Goal: Check status: Check status

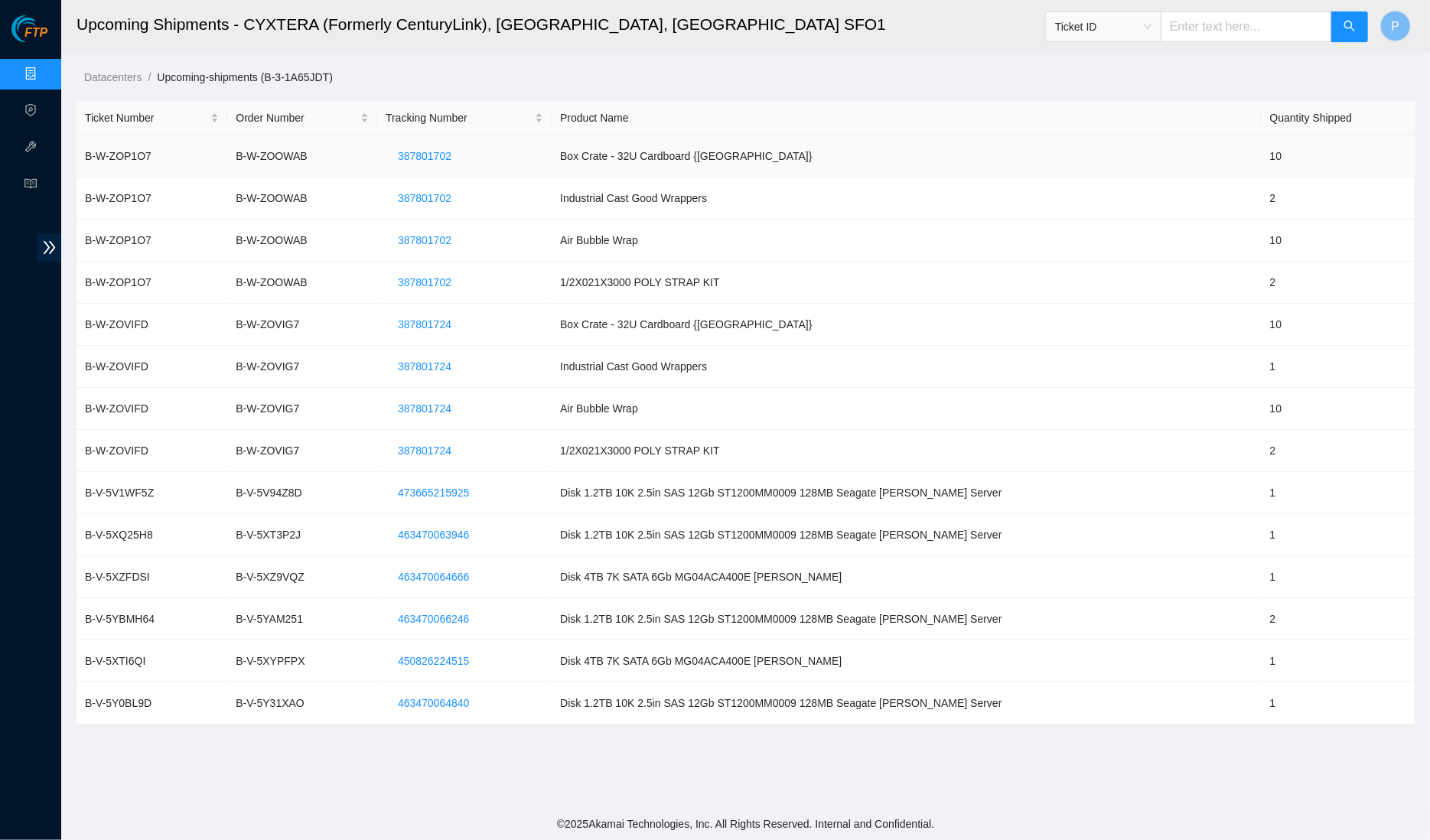
drag, startPoint x: 707, startPoint y: 165, endPoint x: 688, endPoint y: 164, distance: 19.0
click at [707, 165] on td "Box Crate - 32U Cardboard {[GEOGRAPHIC_DATA]}" at bounding box center [906, 156] width 710 height 42
click at [317, 155] on td "B-W-ZOOWAB" at bounding box center [302, 156] width 150 height 42
drag, startPoint x: 342, startPoint y: 154, endPoint x: 239, endPoint y: 157, distance: 103.0
click at [239, 157] on td "B-W-ZOOWAB" at bounding box center [302, 156] width 150 height 42
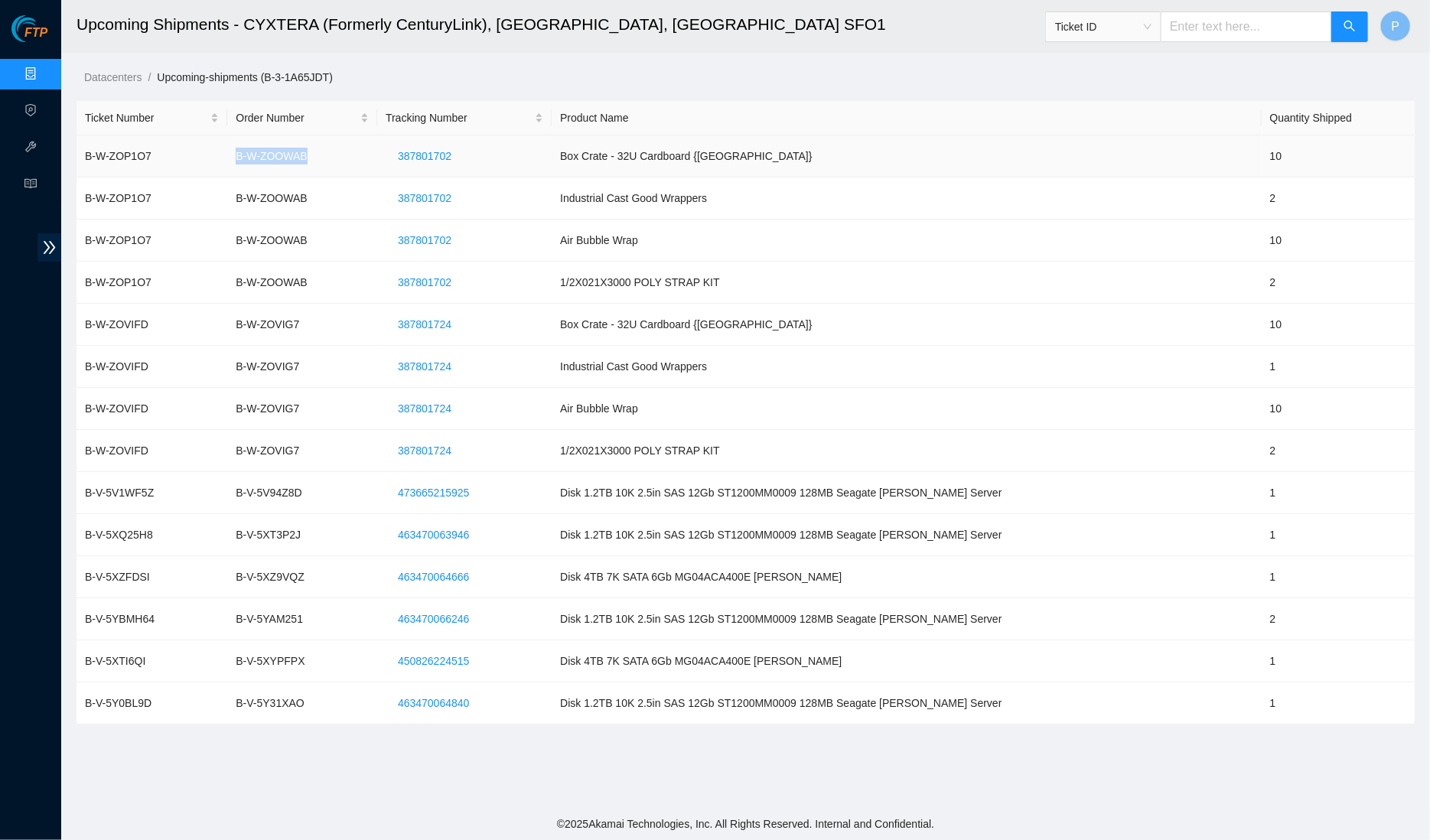
copy td "B-W-ZOOWAB"
drag, startPoint x: 505, startPoint y: 159, endPoint x: 416, endPoint y: 157, distance: 89.0
click at [416, 157] on td "387801702" at bounding box center [464, 156] width 175 height 42
drag, startPoint x: 492, startPoint y: 149, endPoint x: 409, endPoint y: 151, distance: 83.0
click at [409, 151] on td "387801702" at bounding box center [464, 156] width 175 height 42
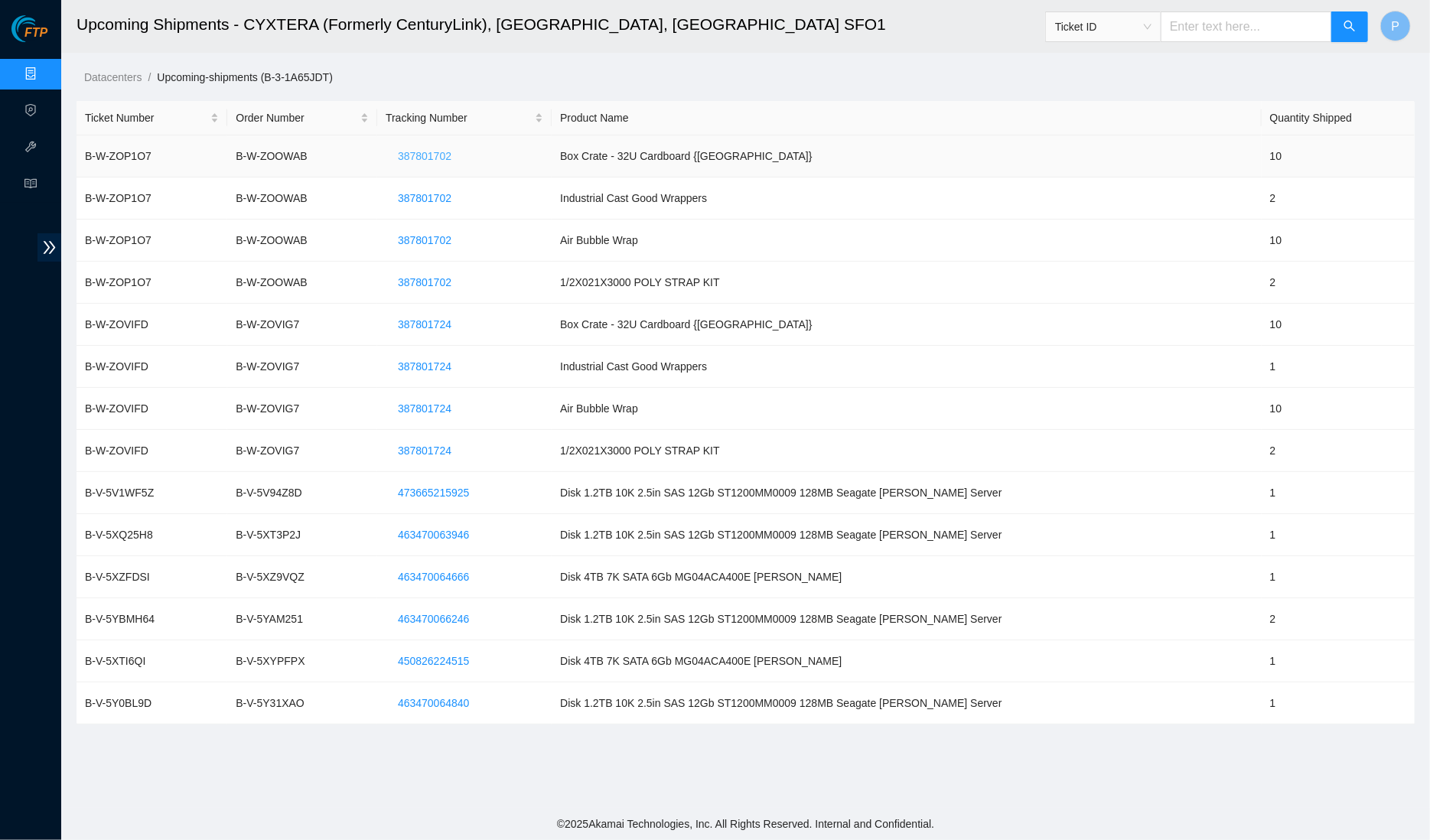
click at [434, 154] on span "387801702" at bounding box center [424, 156] width 53 height 17
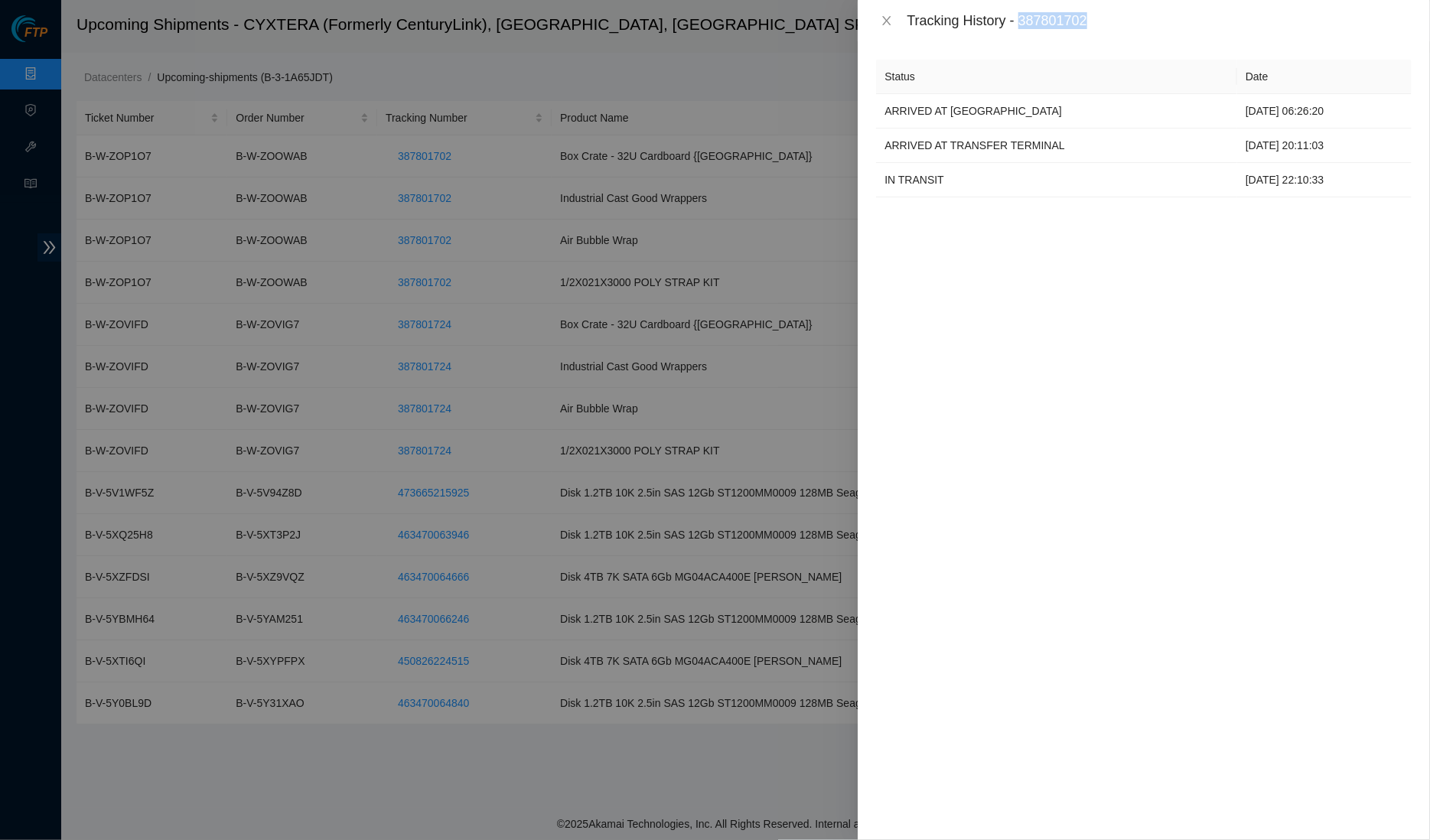
drag, startPoint x: 1026, startPoint y: 18, endPoint x: 1093, endPoint y: 27, distance: 67.6
click at [1108, 18] on div "Tracking History - 387801702" at bounding box center [1159, 21] width 505 height 17
copy div "387801702"
click at [1152, 23] on div "Tracking History - 387801702" at bounding box center [1159, 21] width 505 height 17
click at [886, 18] on icon "close" at bounding box center [886, 20] width 13 height 13
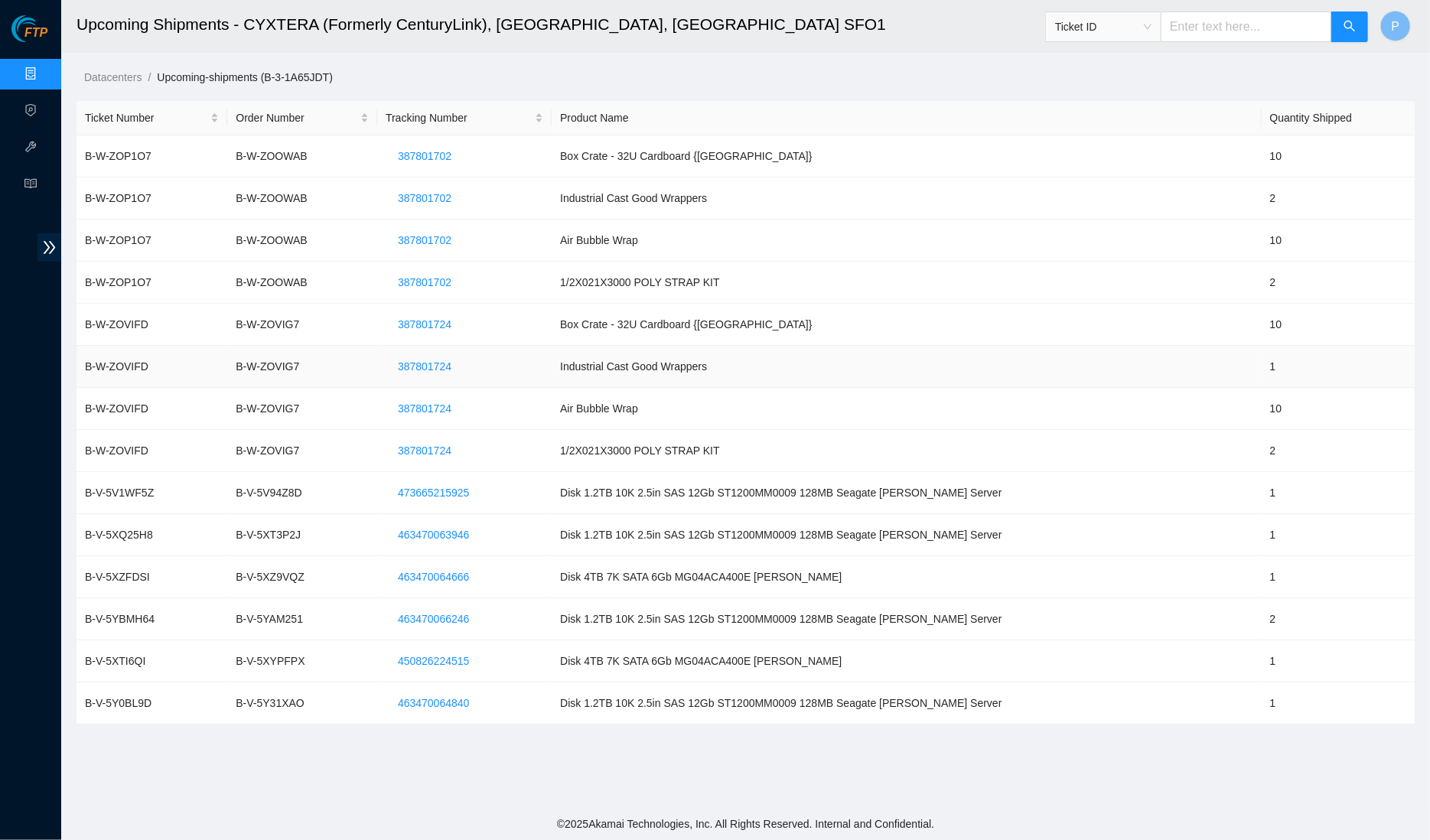
click at [706, 351] on td "Industrial Cast Good Wrappers" at bounding box center [906, 367] width 710 height 42
drag, startPoint x: 330, startPoint y: 149, endPoint x: 243, endPoint y: 154, distance: 87.1
click at [243, 154] on td "B-W-ZOOWAB" at bounding box center [302, 156] width 150 height 42
copy td "B-W-ZOOWAB"
click at [1235, 39] on input "text" at bounding box center [1246, 27] width 171 height 31
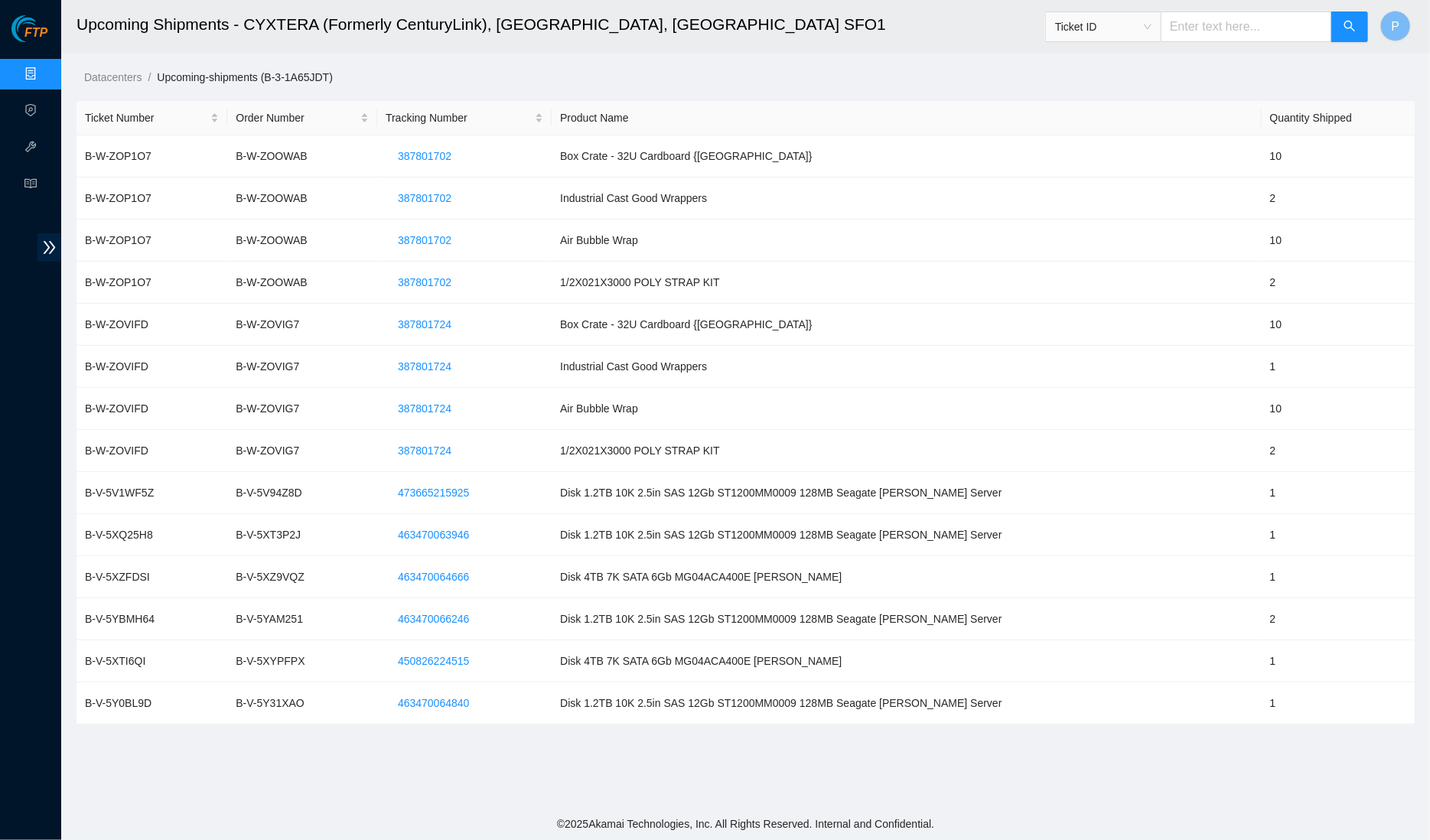
paste input "B-V-5YI7RQZ"
type input "B-V-5YI7RQZ"
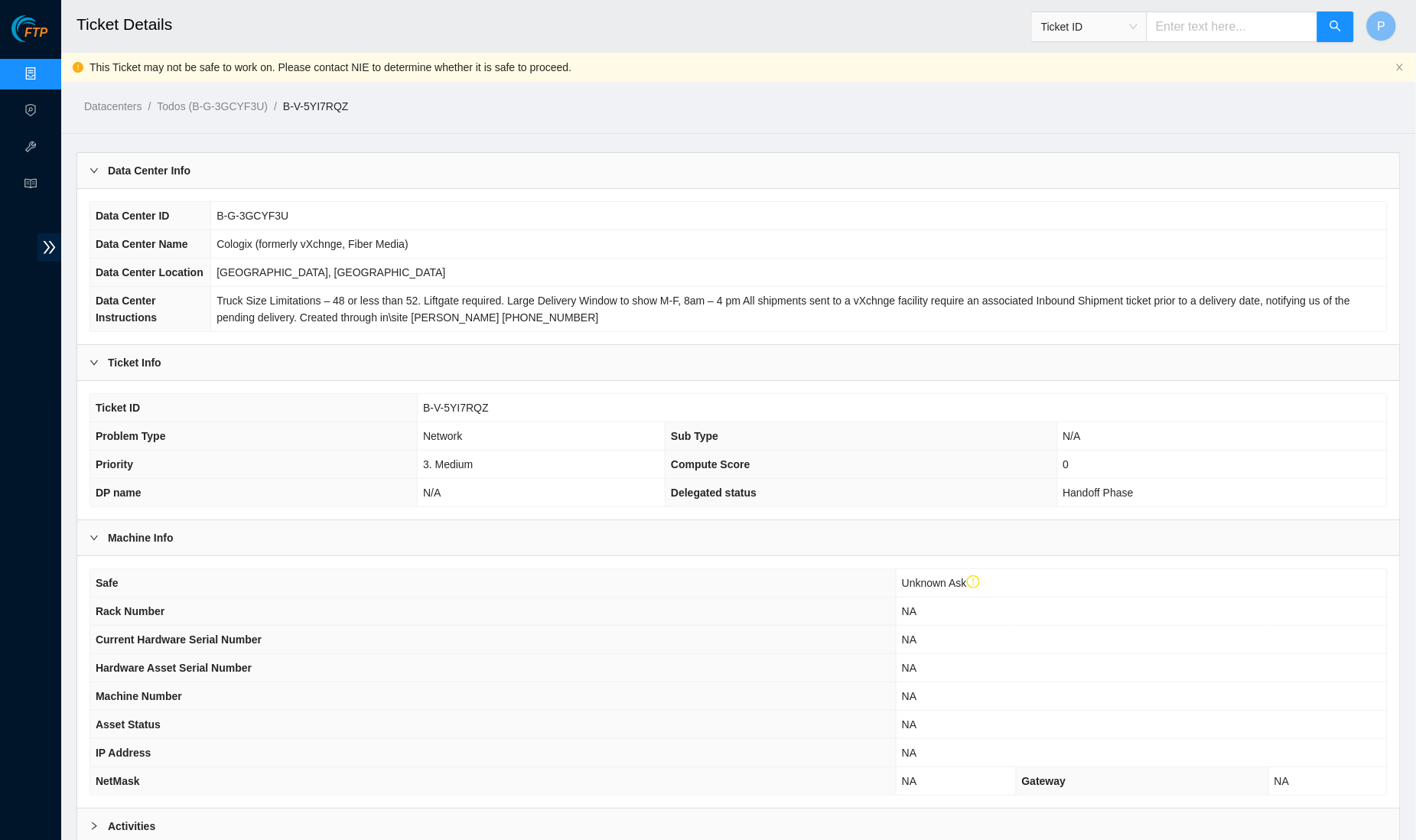
scroll to position [178, 0]
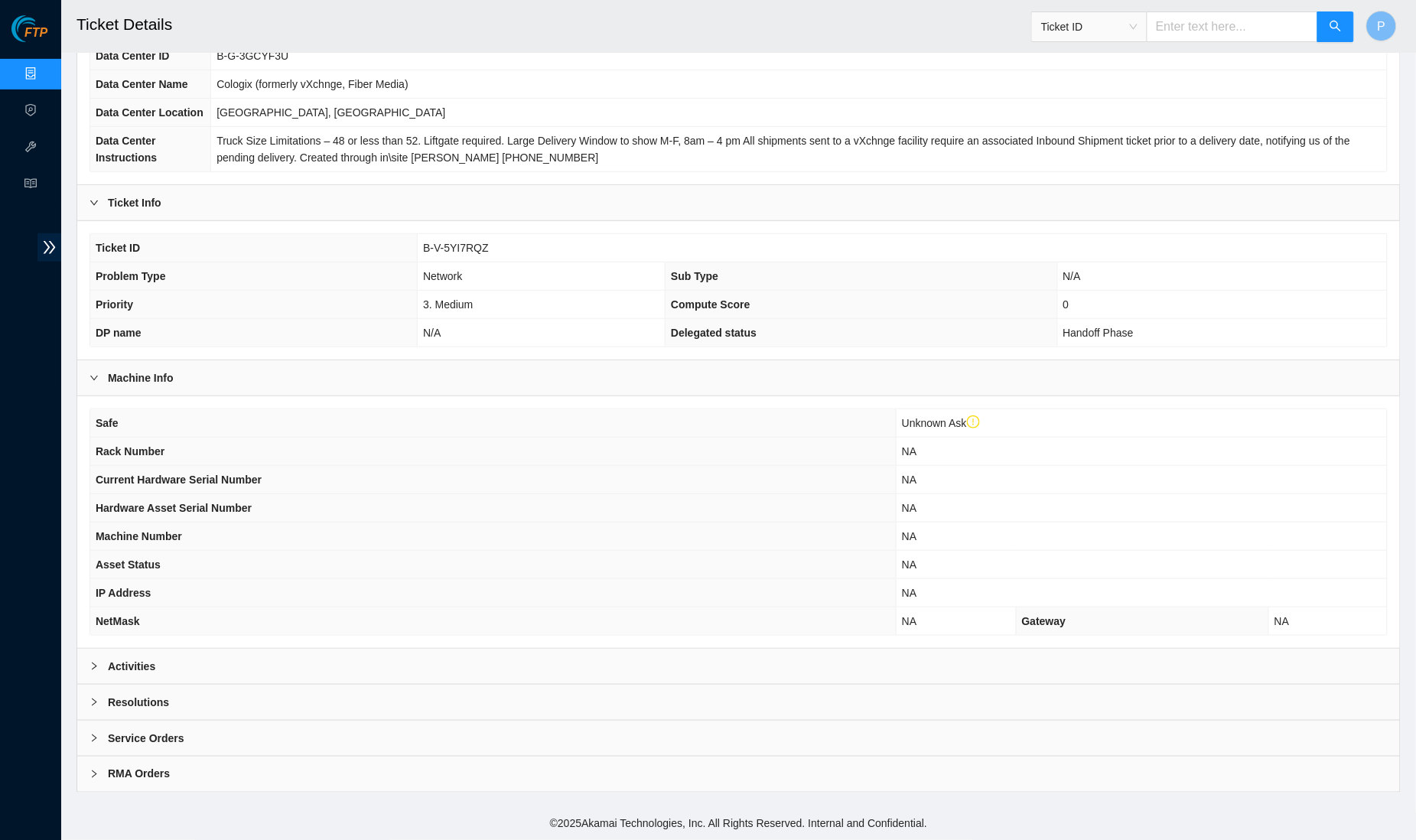
click at [619, 664] on div "Activities" at bounding box center [739, 666] width 1322 height 35
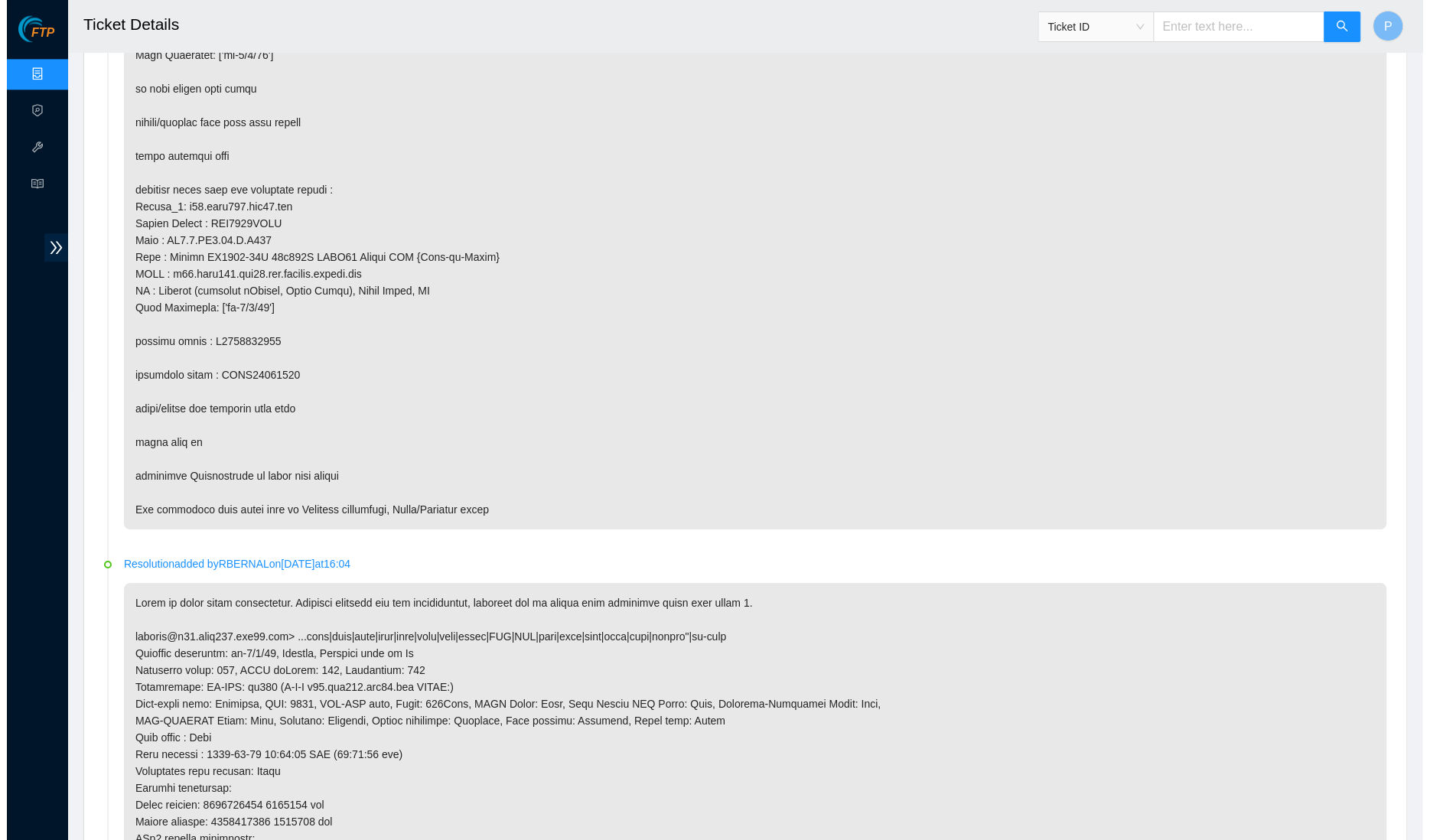
scroll to position [0, 0]
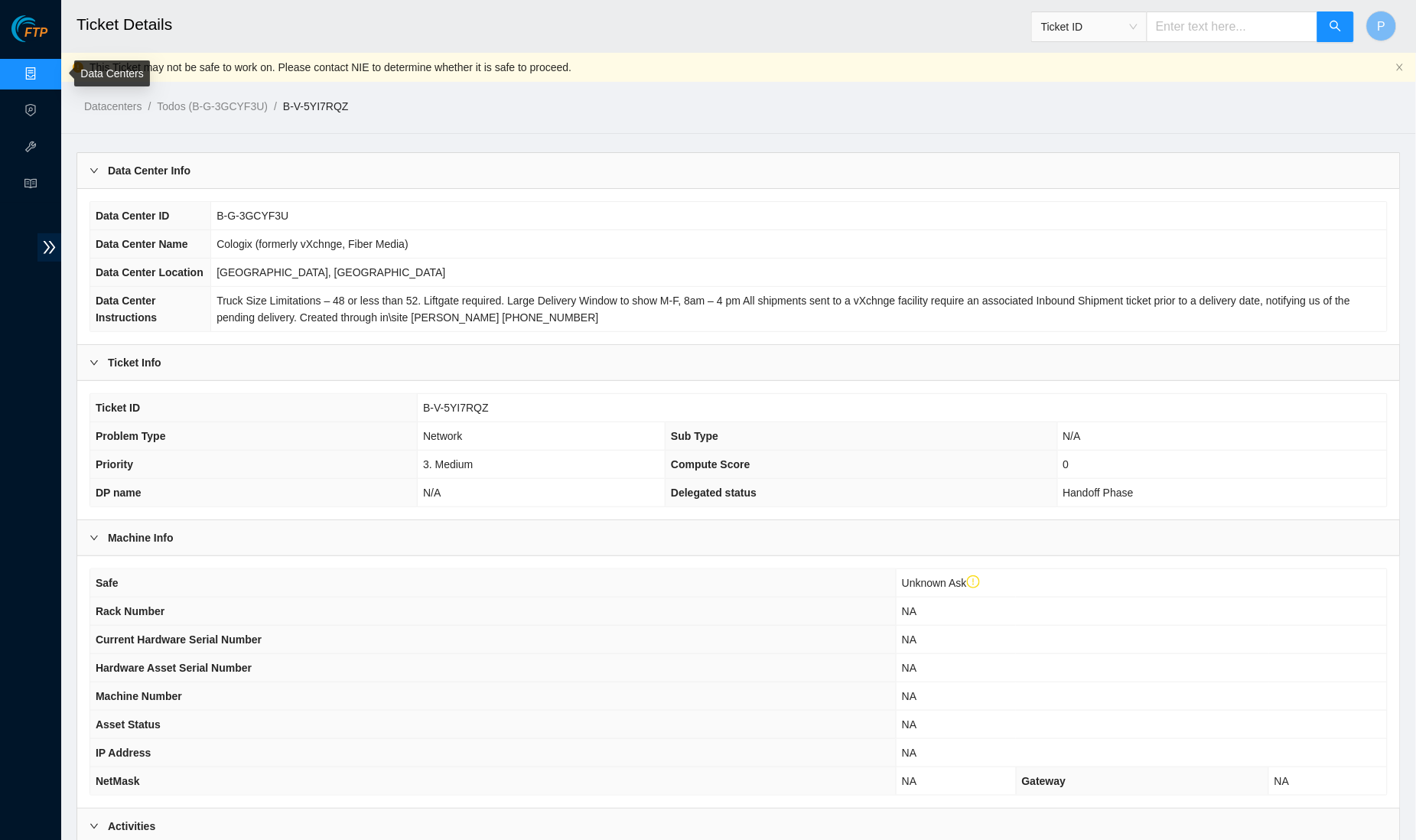
click at [44, 76] on link "Data Centers" at bounding box center [75, 74] width 63 height 13
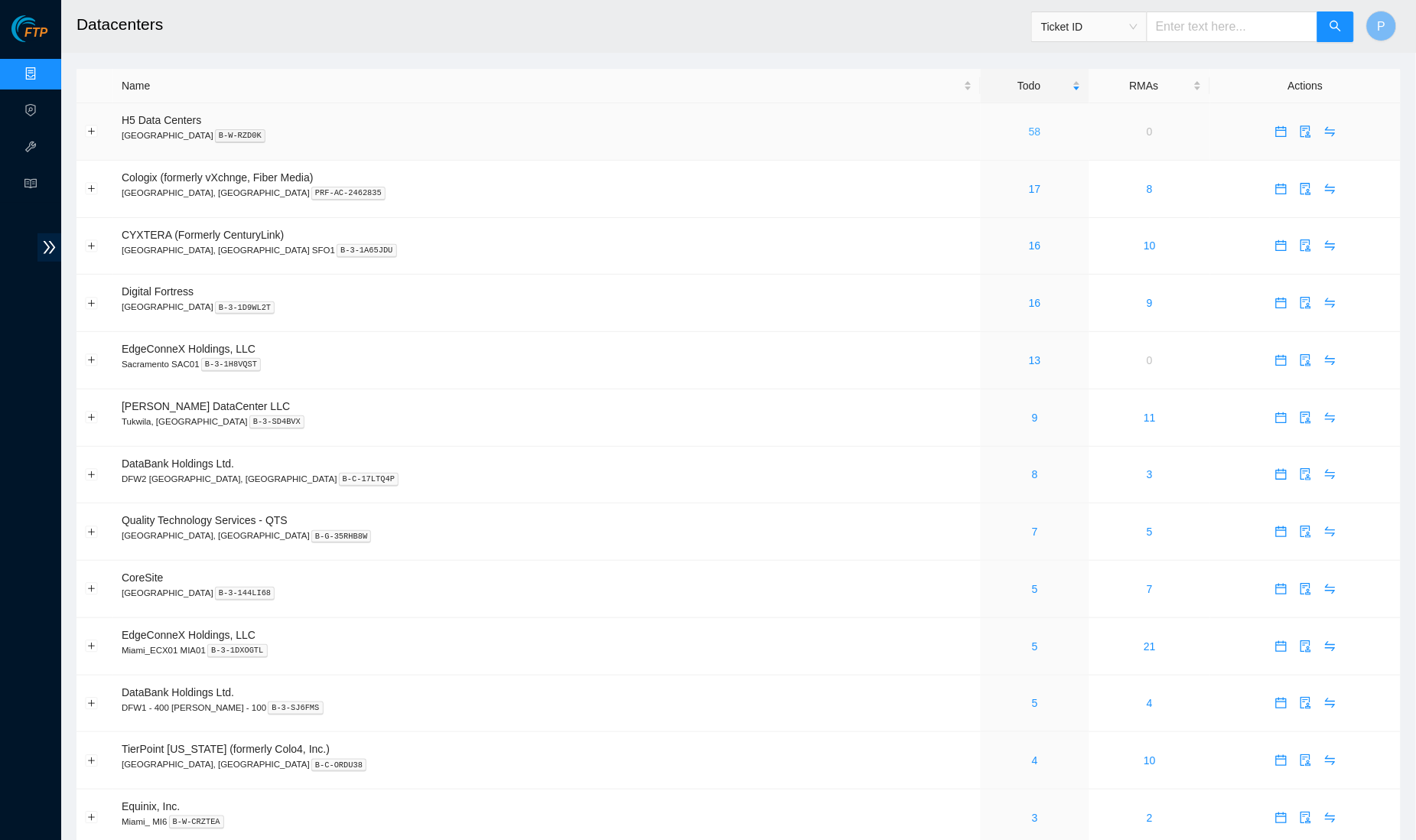
click at [1029, 129] on link "58" at bounding box center [1034, 131] width 13 height 13
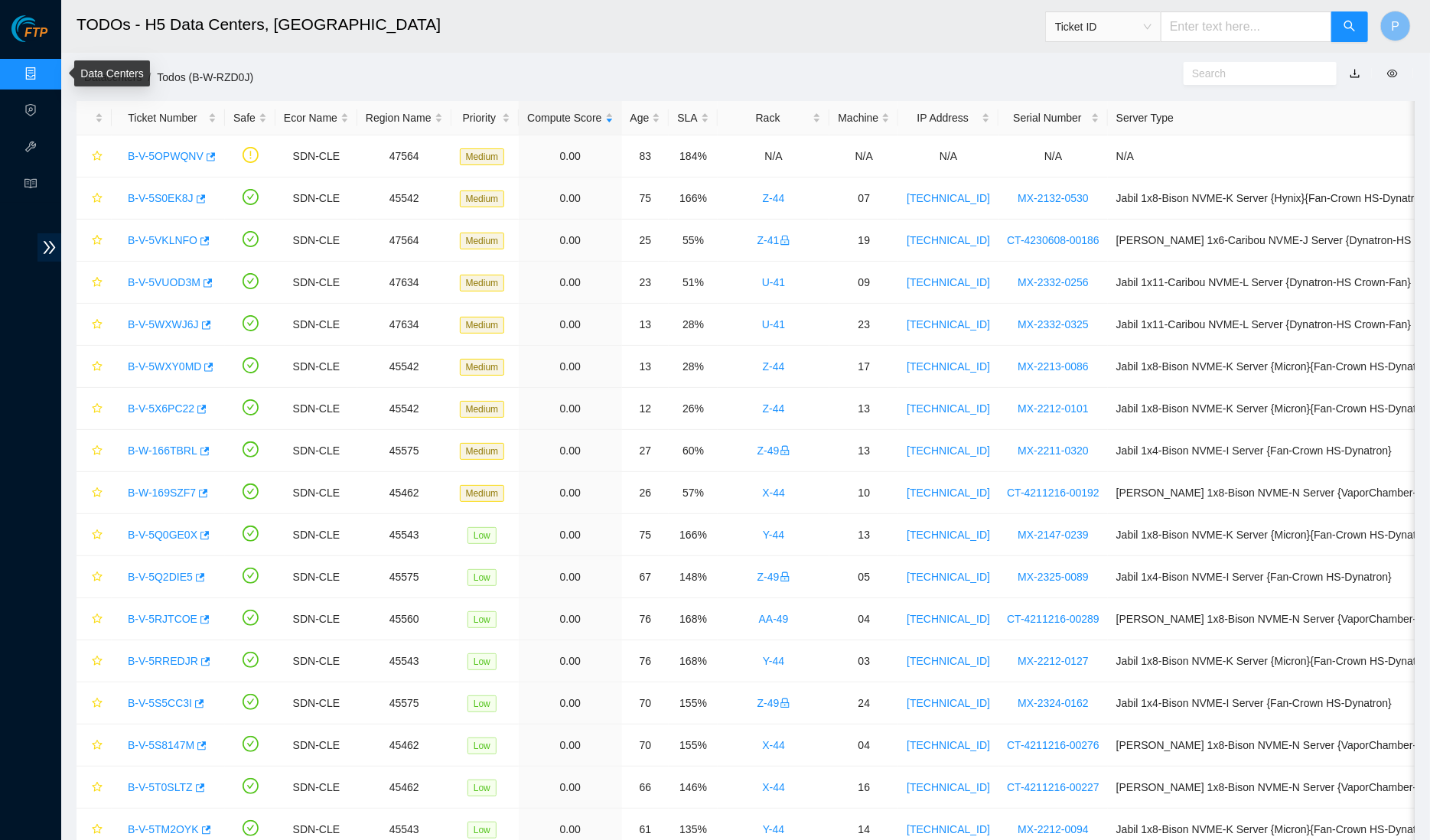
click at [44, 73] on link "Data Centers" at bounding box center [75, 74] width 63 height 13
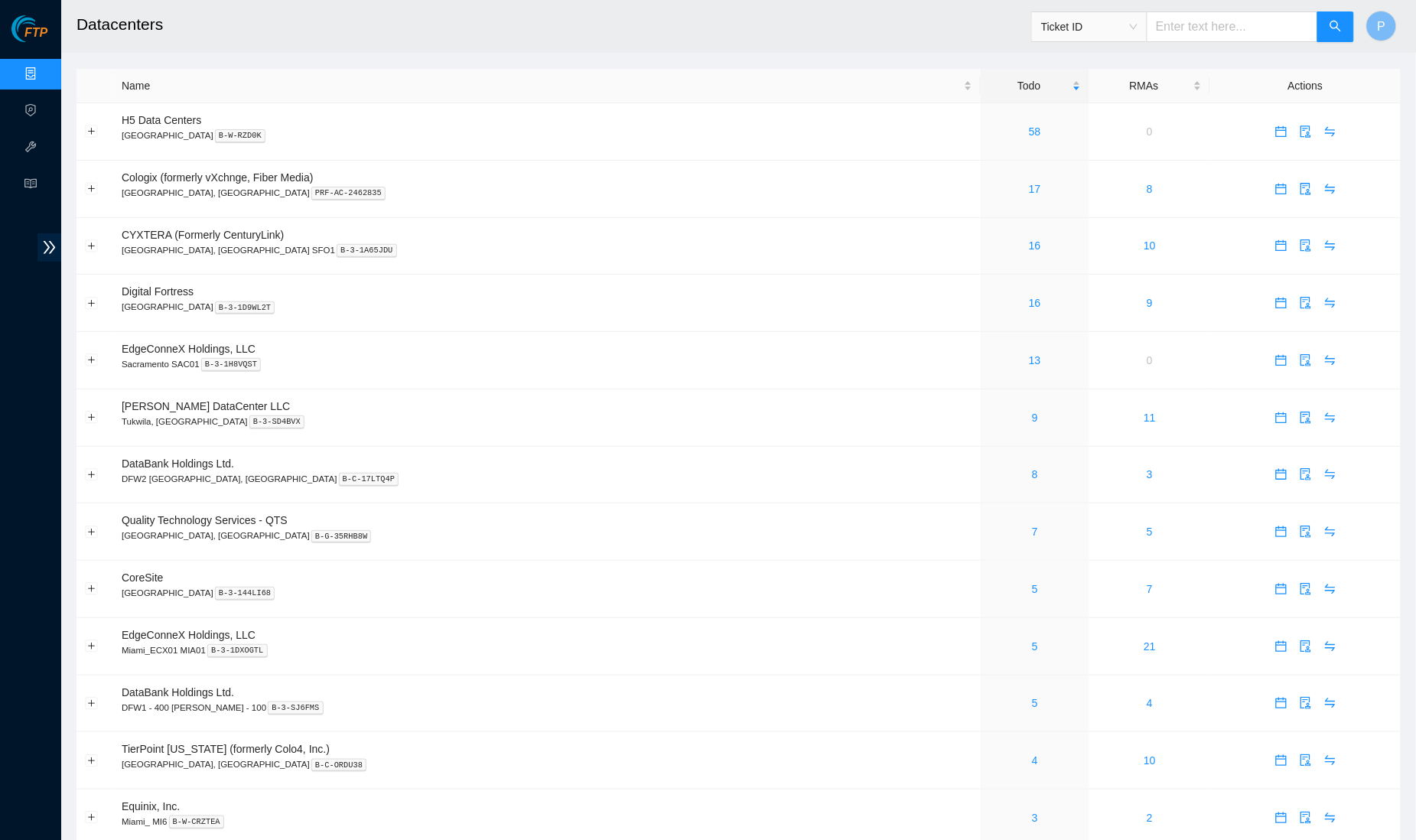
click at [1202, 27] on input "text" at bounding box center [1231, 27] width 171 height 31
paste input "B-V-5X8F31E"
type input "B-V-5X8F31E"
click at [1325, 26] on button "button" at bounding box center [1335, 27] width 37 height 31
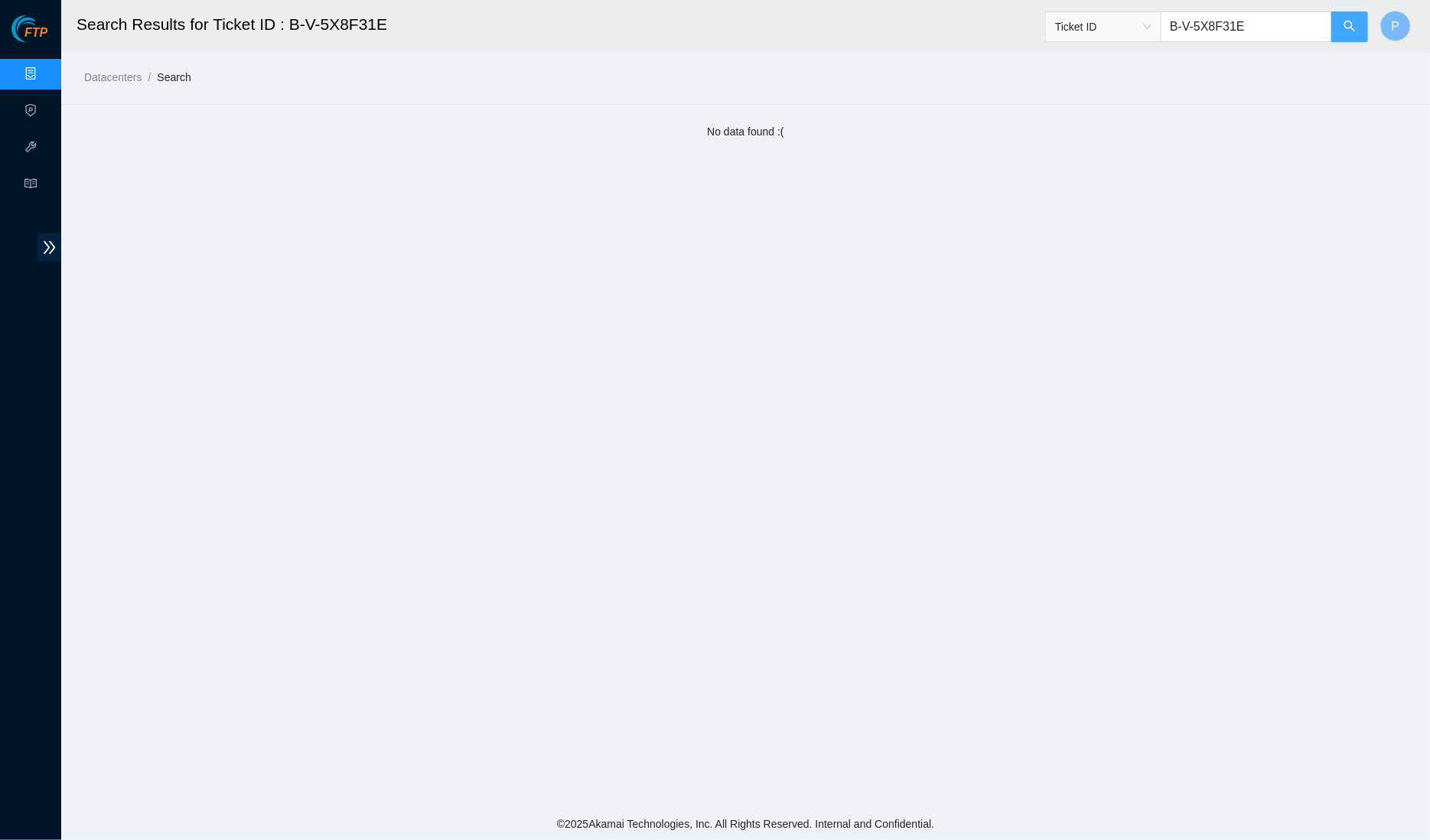
click at [1349, 21] on icon "search" at bounding box center [1350, 26] width 13 height 13
click at [44, 78] on link "Data Centers" at bounding box center [75, 74] width 63 height 13
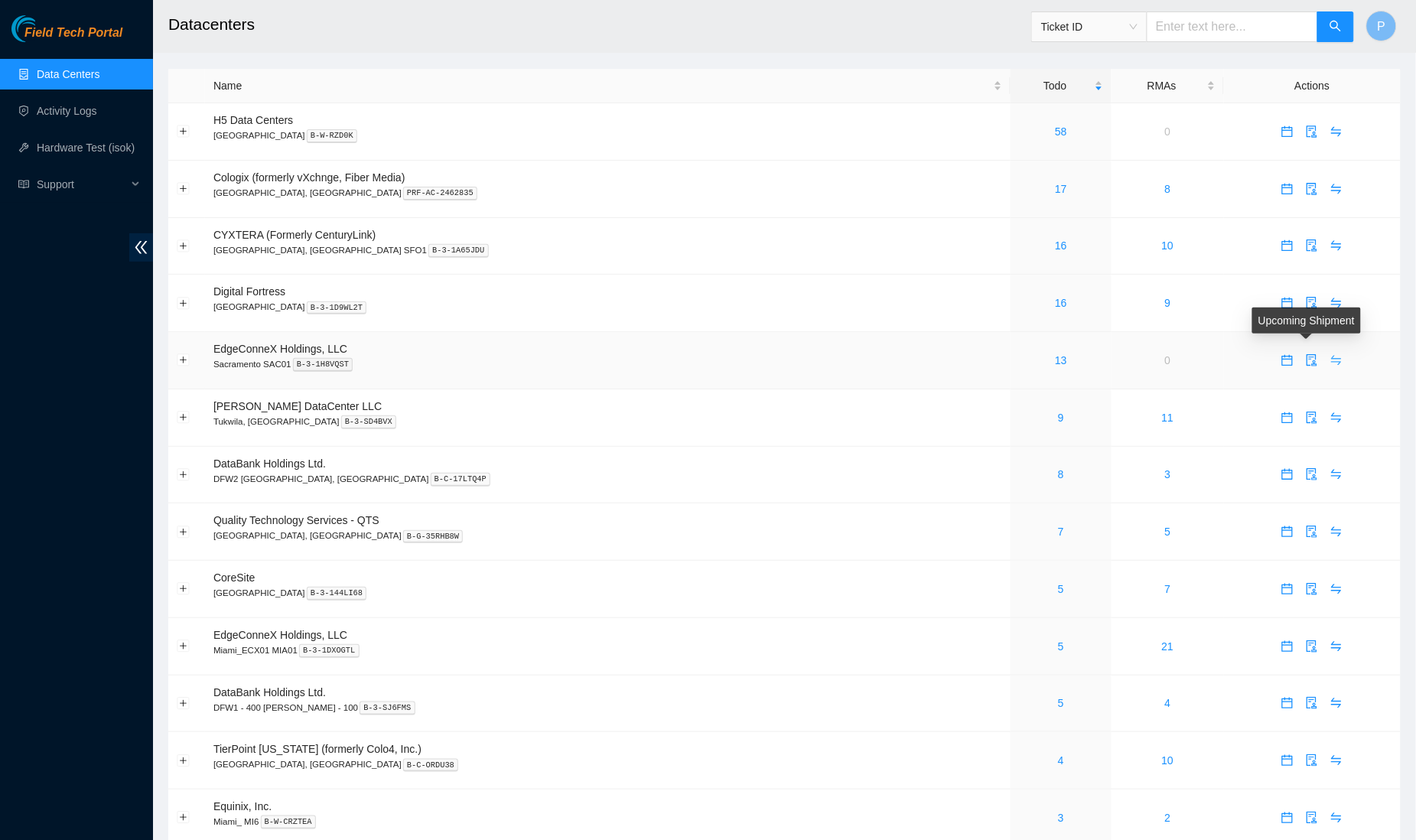
click at [1330, 358] on icon "swap" at bounding box center [1336, 360] width 13 height 13
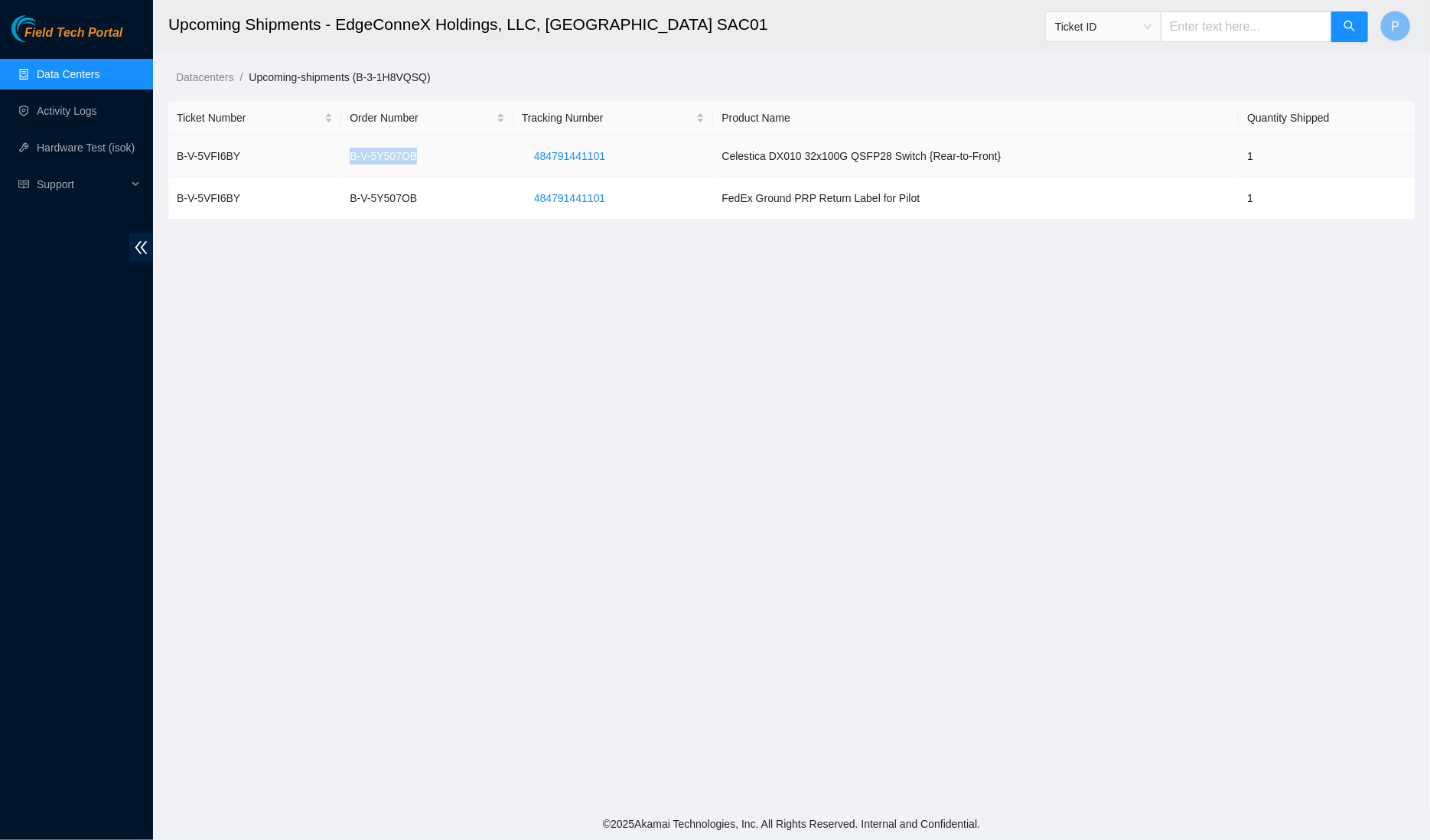
drag, startPoint x: 454, startPoint y: 151, endPoint x: 323, endPoint y: 154, distance: 131.0
click at [323, 154] on tr "B-V-5VFI6BY B-V-5Y507OB 484791441101 Celestica DX010 32x100G QSFP28 Switch {Rea…" at bounding box center [792, 156] width 1246 height 42
click at [322, 154] on td "B-V-5VFI6BY" at bounding box center [255, 156] width 173 height 42
drag, startPoint x: 246, startPoint y: 152, endPoint x: 169, endPoint y: 149, distance: 77.1
click at [169, 149] on td "B-V-5VFI6BY" at bounding box center [255, 156] width 173 height 42
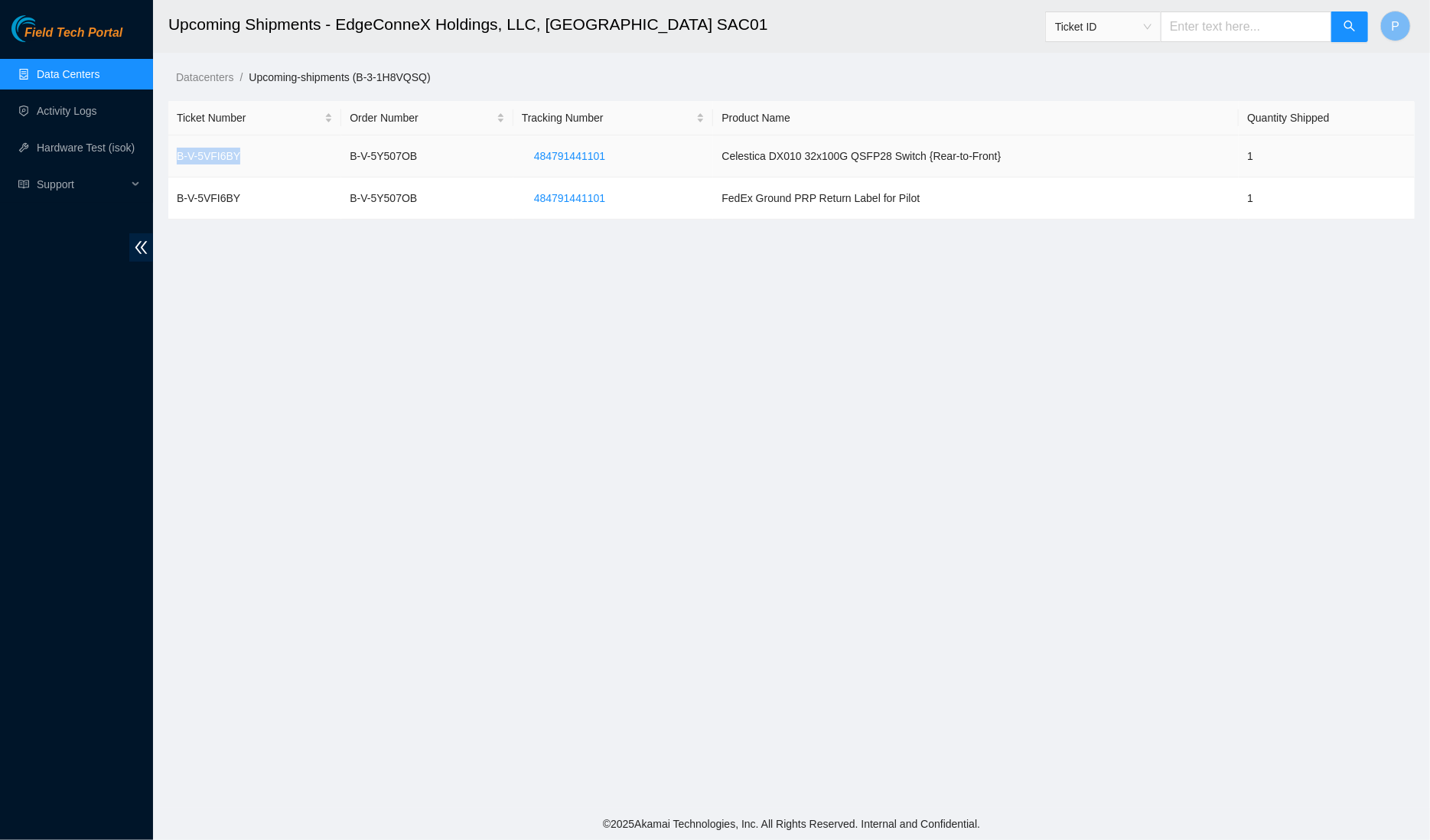
copy td "B-V-5VFI6BY"
click at [319, 261] on main "Upcoming Shipments - EdgeConneX Holdings, LLC, Sacramento SAC01 Ticket ID P Dat…" at bounding box center [791, 403] width 1277 height 807
click at [657, 0] on h2 "Upcoming Shipments - EdgeConneX Holdings, LLC, Sacramento SAC01" at bounding box center [658, 24] width 980 height 49
click at [595, 154] on span "484791441101" at bounding box center [569, 156] width 71 height 17
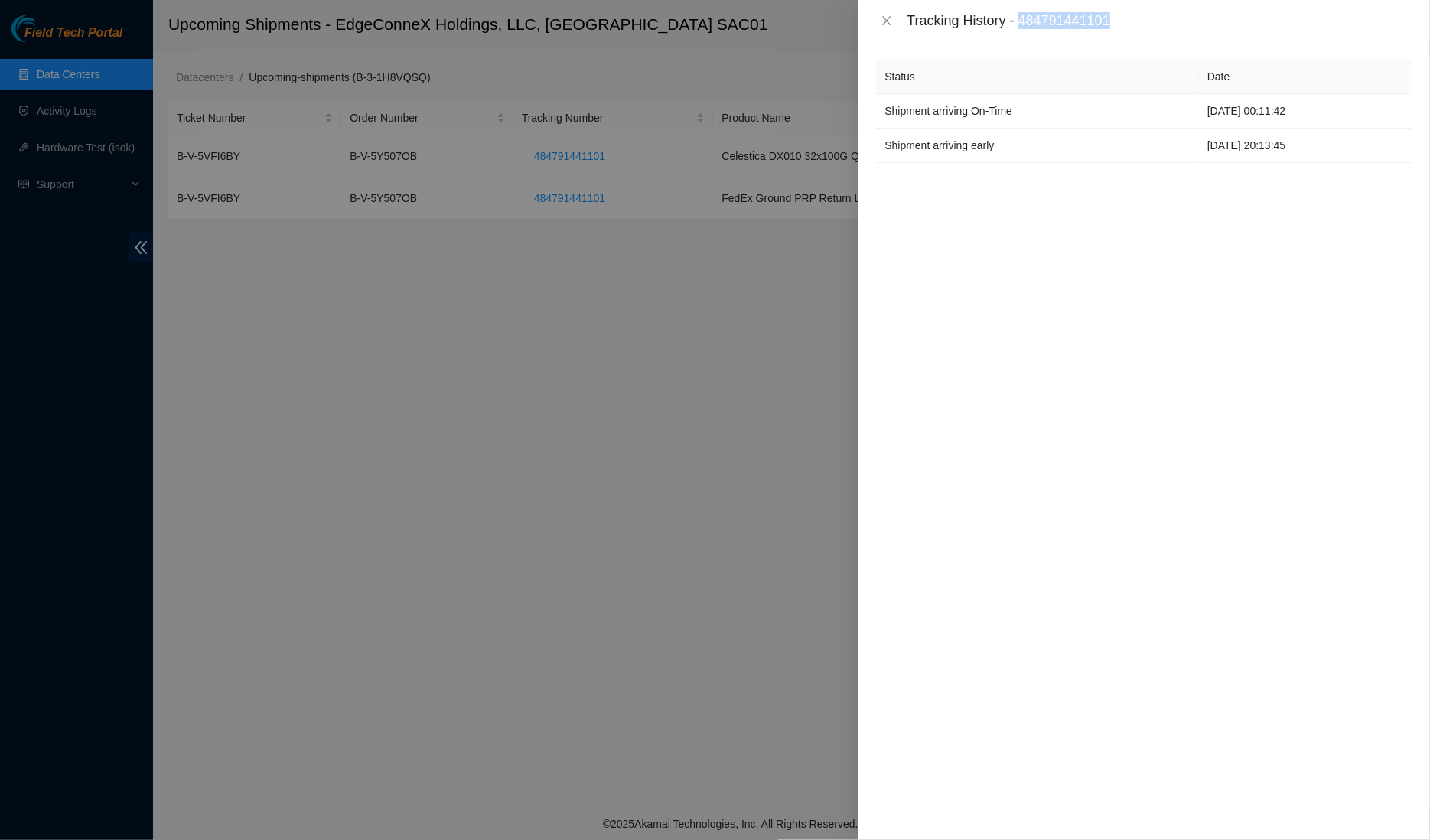
drag, startPoint x: 1028, startPoint y: 22, endPoint x: 1145, endPoint y: 18, distance: 117.1
click at [1145, 18] on div "Tracking History - 484791441101" at bounding box center [1159, 21] width 505 height 17
copy div "484791441101"
click at [982, 38] on div "Tracking History - 484791441101" at bounding box center [1143, 20] width 572 height 41
click at [880, 23] on icon "close" at bounding box center [886, 20] width 13 height 13
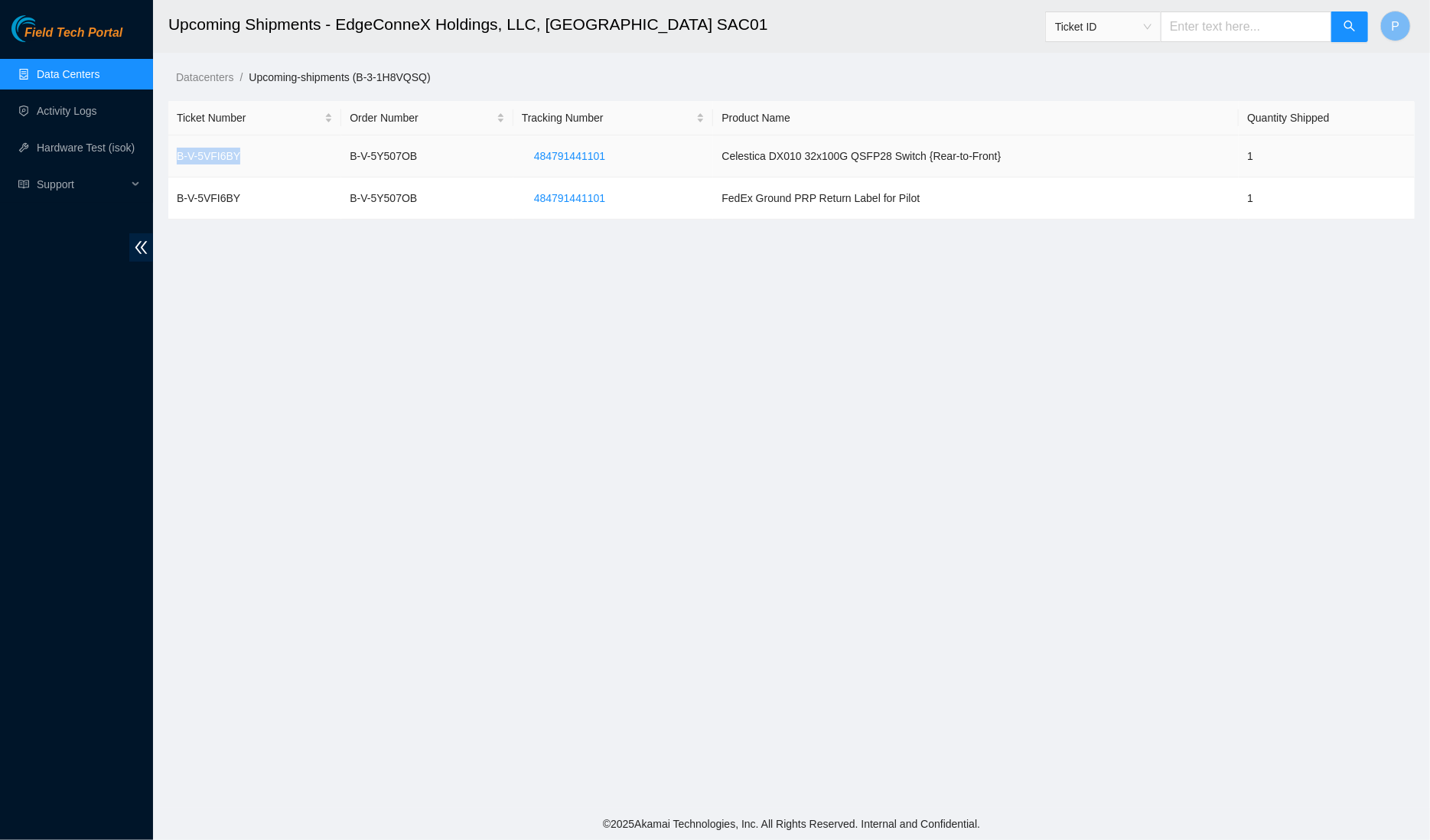
drag, startPoint x: 251, startPoint y: 147, endPoint x: 171, endPoint y: 150, distance: 80.1
click at [171, 150] on td "B-V-5VFI6BY" at bounding box center [255, 156] width 173 height 42
click at [287, 426] on main "Upcoming Shipments - EdgeConneX Holdings, LLC, Sacramento SAC01 Ticket ID P Dat…" at bounding box center [791, 403] width 1277 height 807
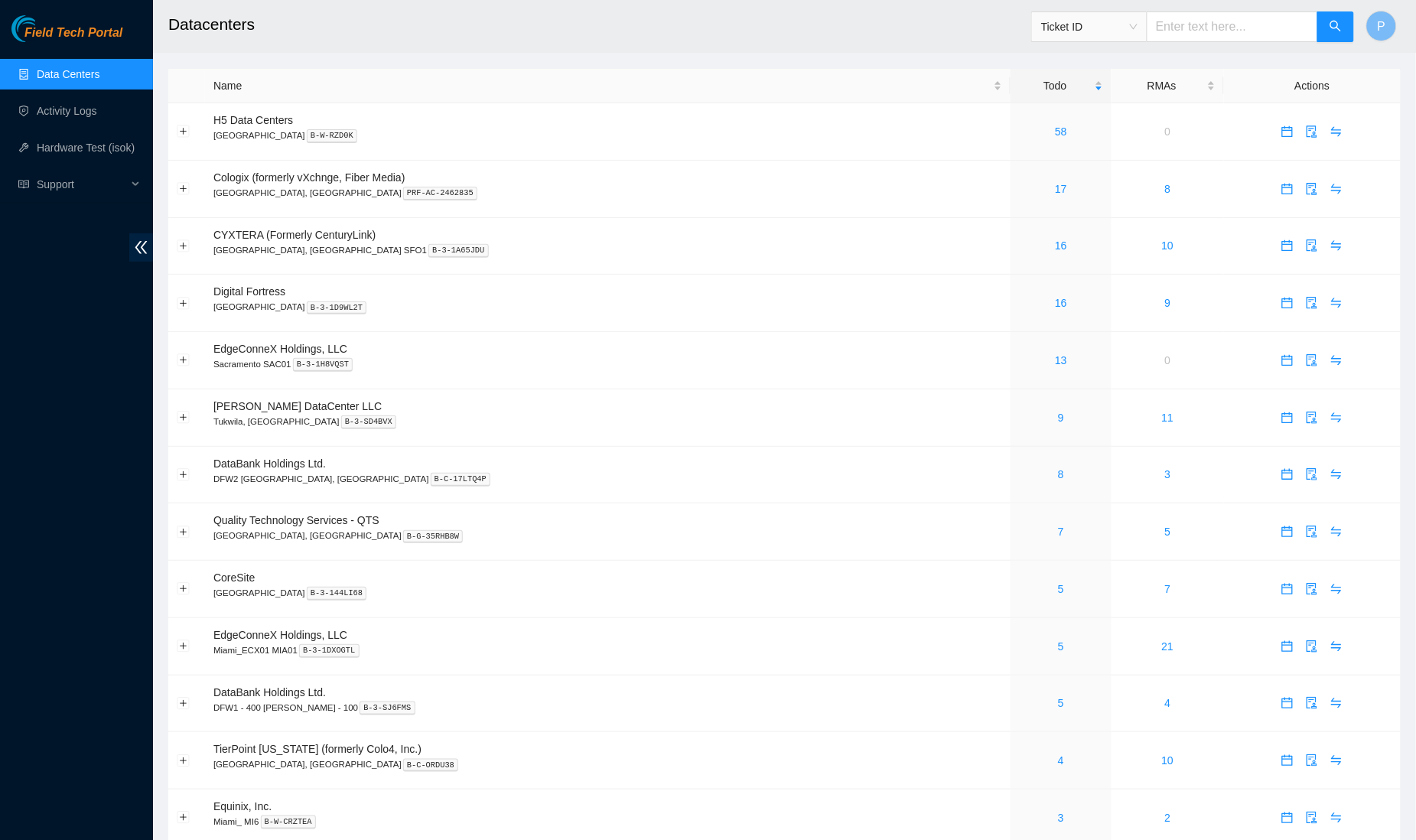
click at [1257, 28] on input "text" at bounding box center [1231, 27] width 171 height 31
paste input "B-V-5VFI6BY"
type input "B-V-5VFI6BY"
click at [1317, 27] on button "button" at bounding box center [1335, 27] width 37 height 31
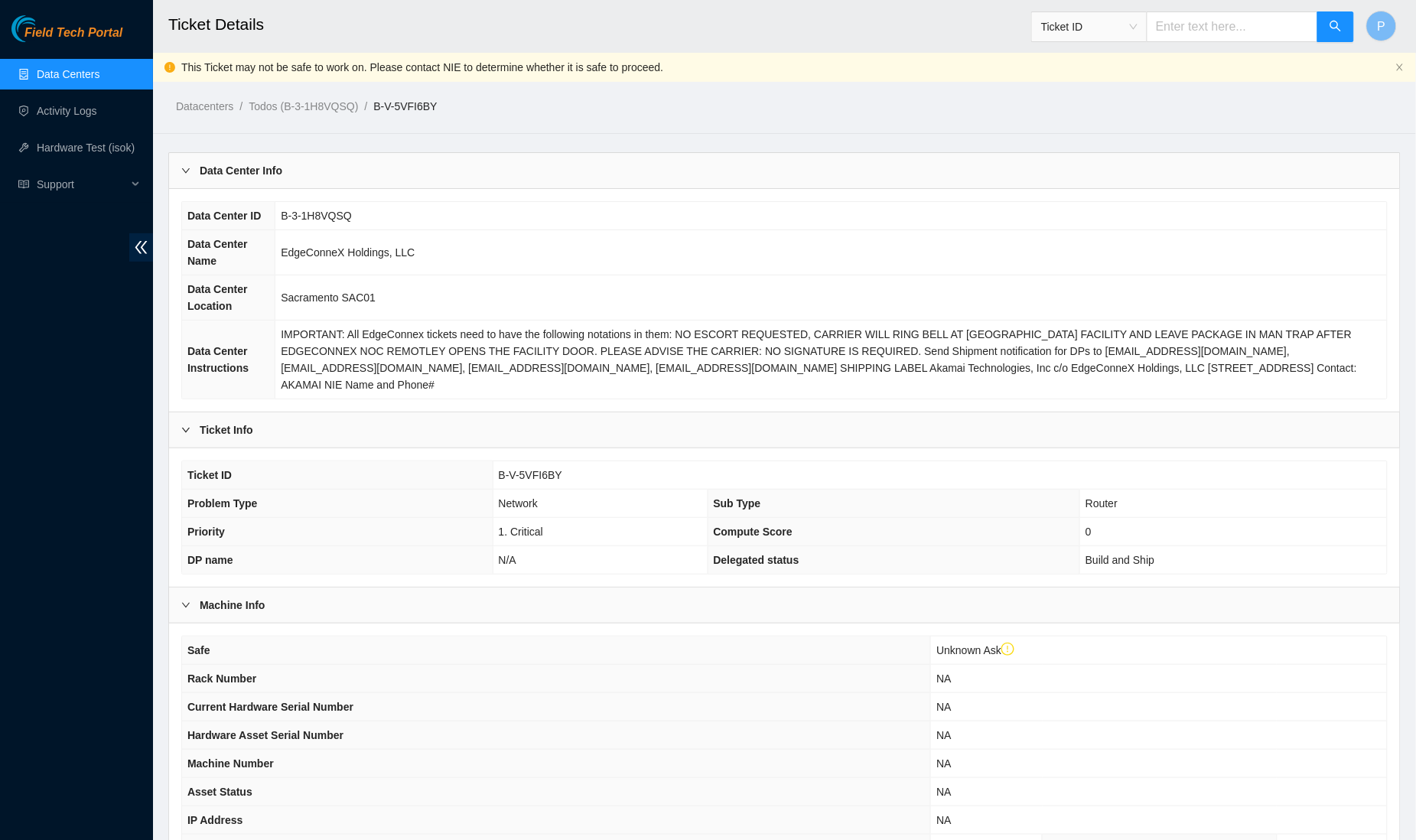
click at [623, 91] on div "Datacenters / Todos (B-3-1H8VQSQ) / B-V-5VFI6BY /" at bounding box center [626, 72] width 947 height 86
click at [140, 252] on icon "double-left" at bounding box center [141, 248] width 13 height 13
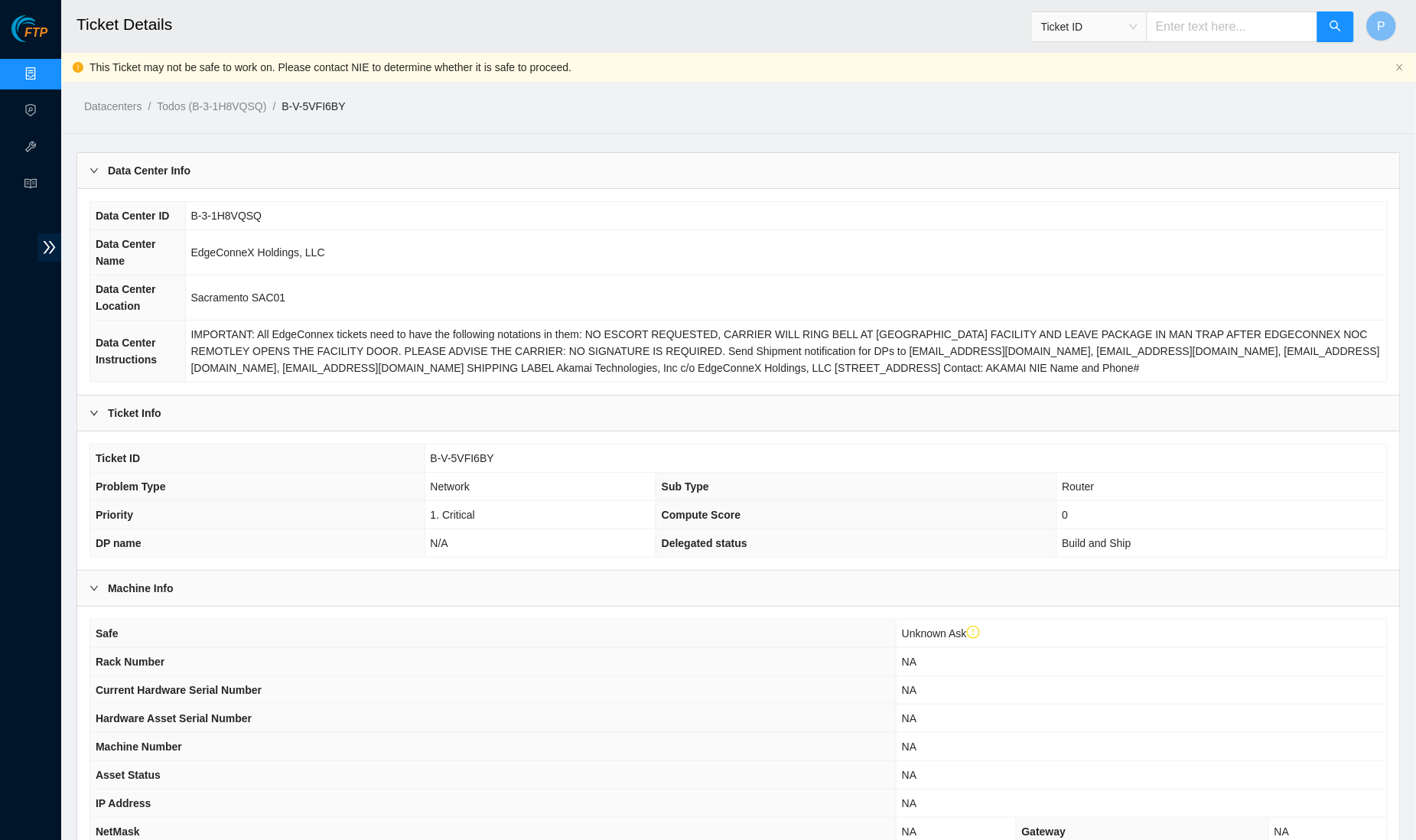
click at [584, 276] on td "EdgeConneX Holdings, LLC" at bounding box center [786, 253] width 1201 height 45
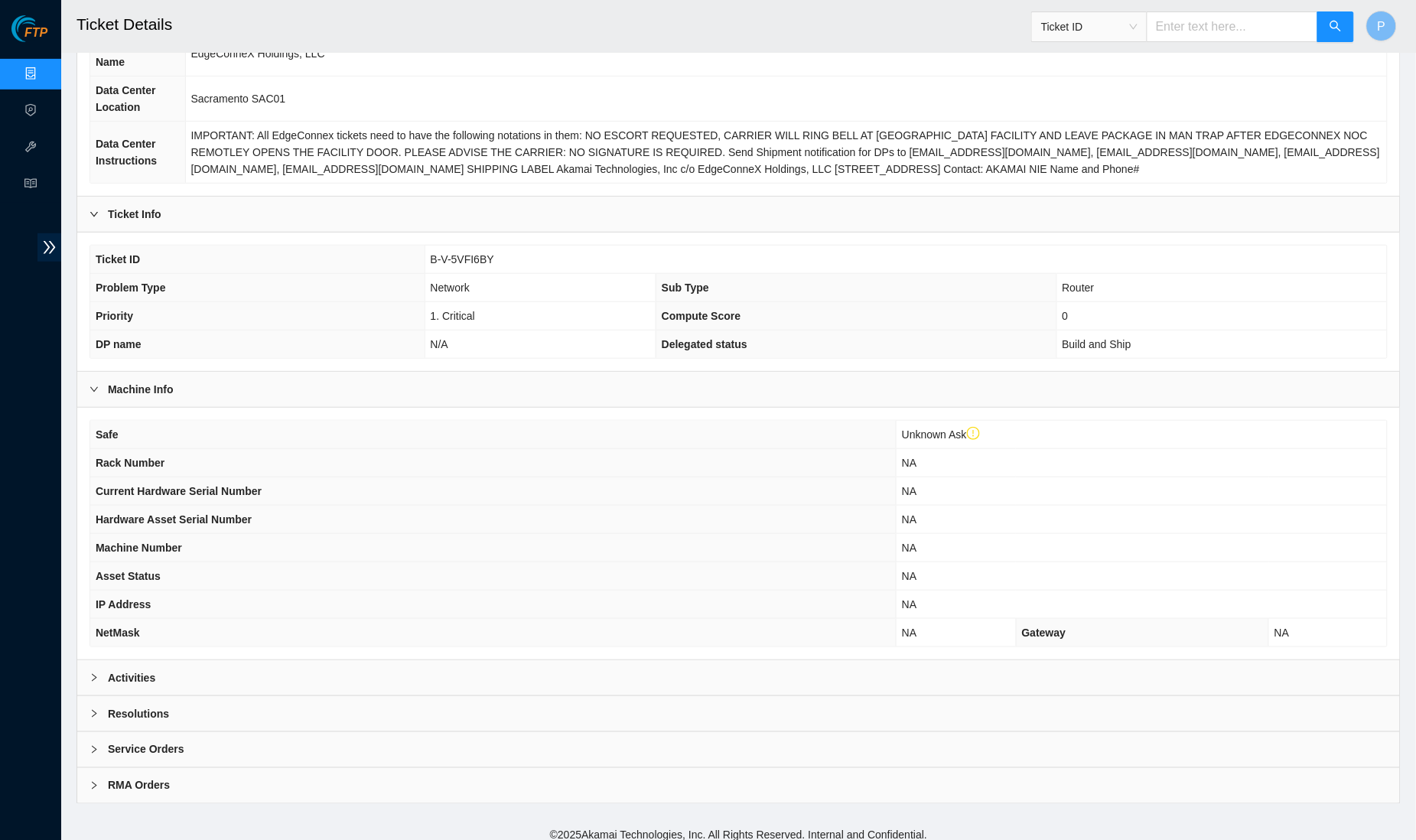
scroll to position [210, 0]
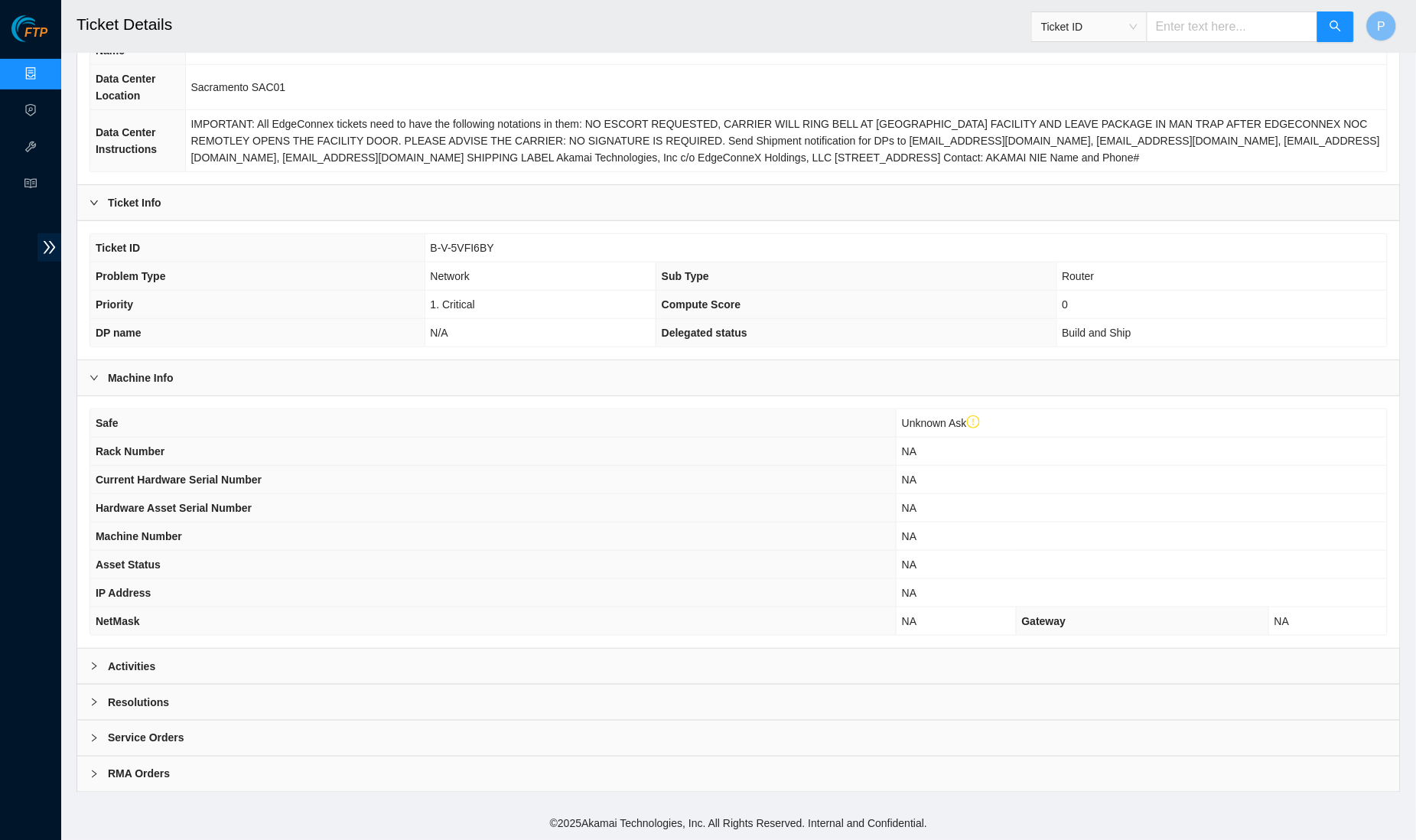
click at [537, 664] on div "Activities" at bounding box center [739, 666] width 1322 height 35
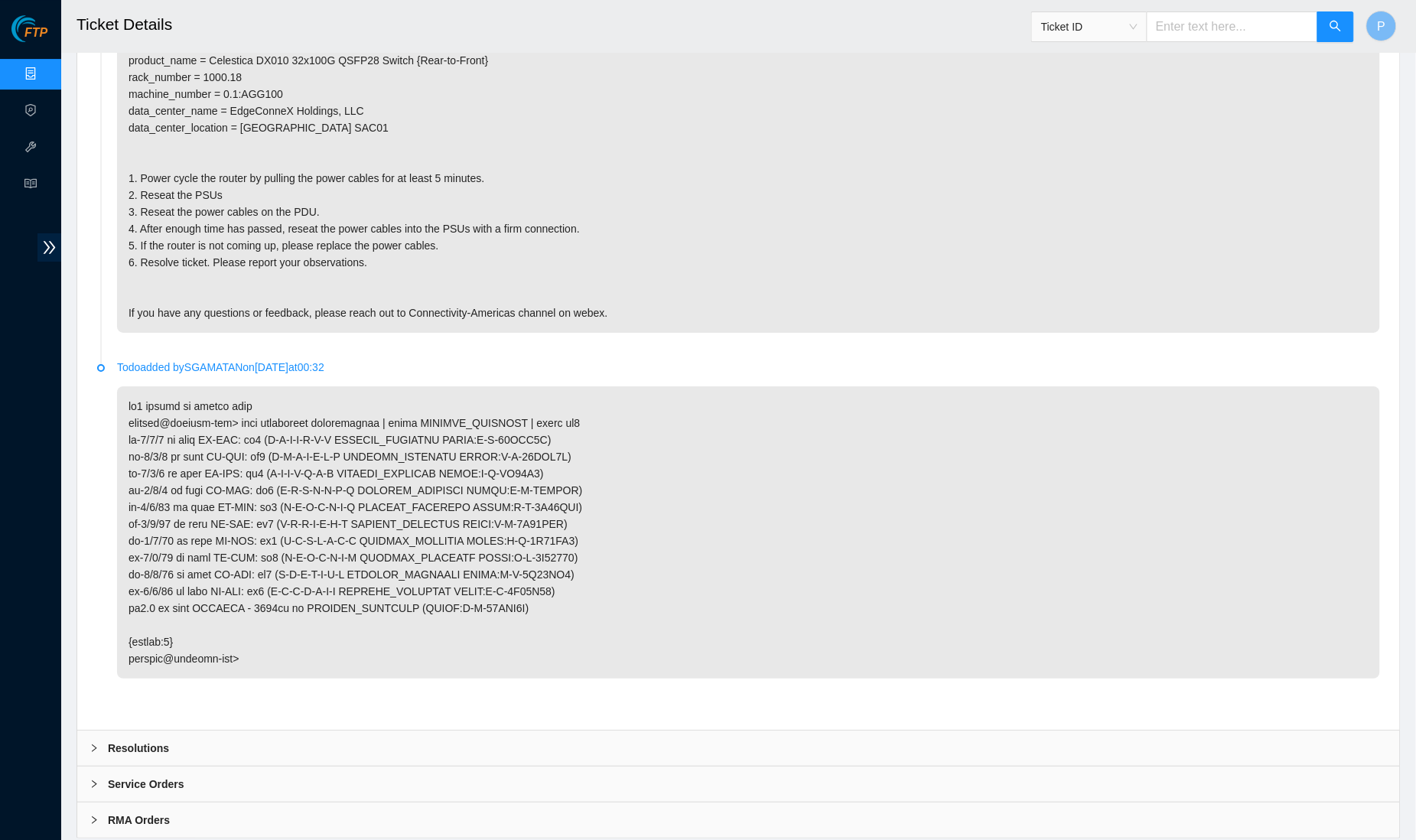
scroll to position [1628, 0]
click at [180, 767] on div "Service Orders" at bounding box center [739, 785] width 1322 height 35
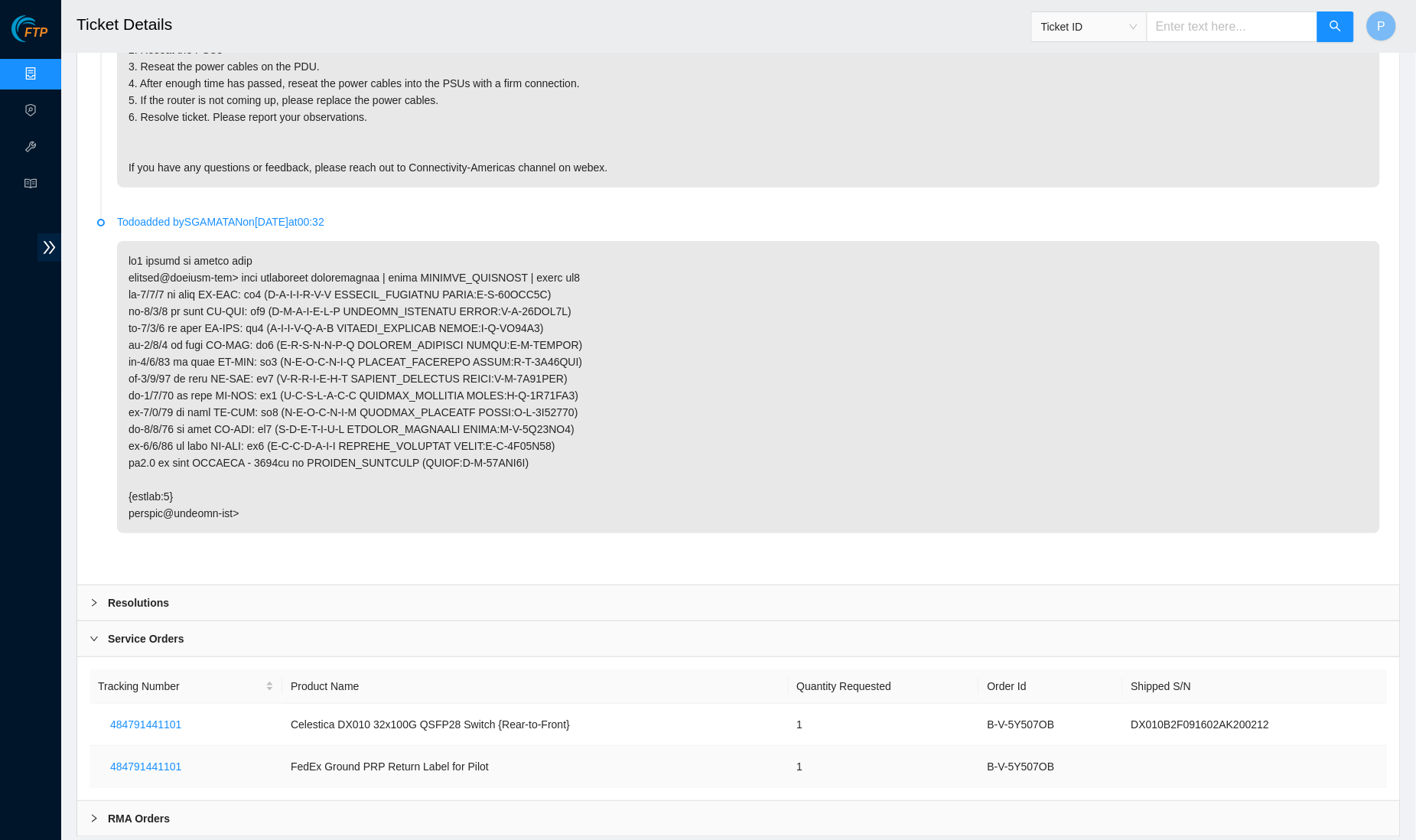
scroll to position [1773, 0]
click at [263, 624] on div "Service Orders" at bounding box center [739, 641] width 1322 height 35
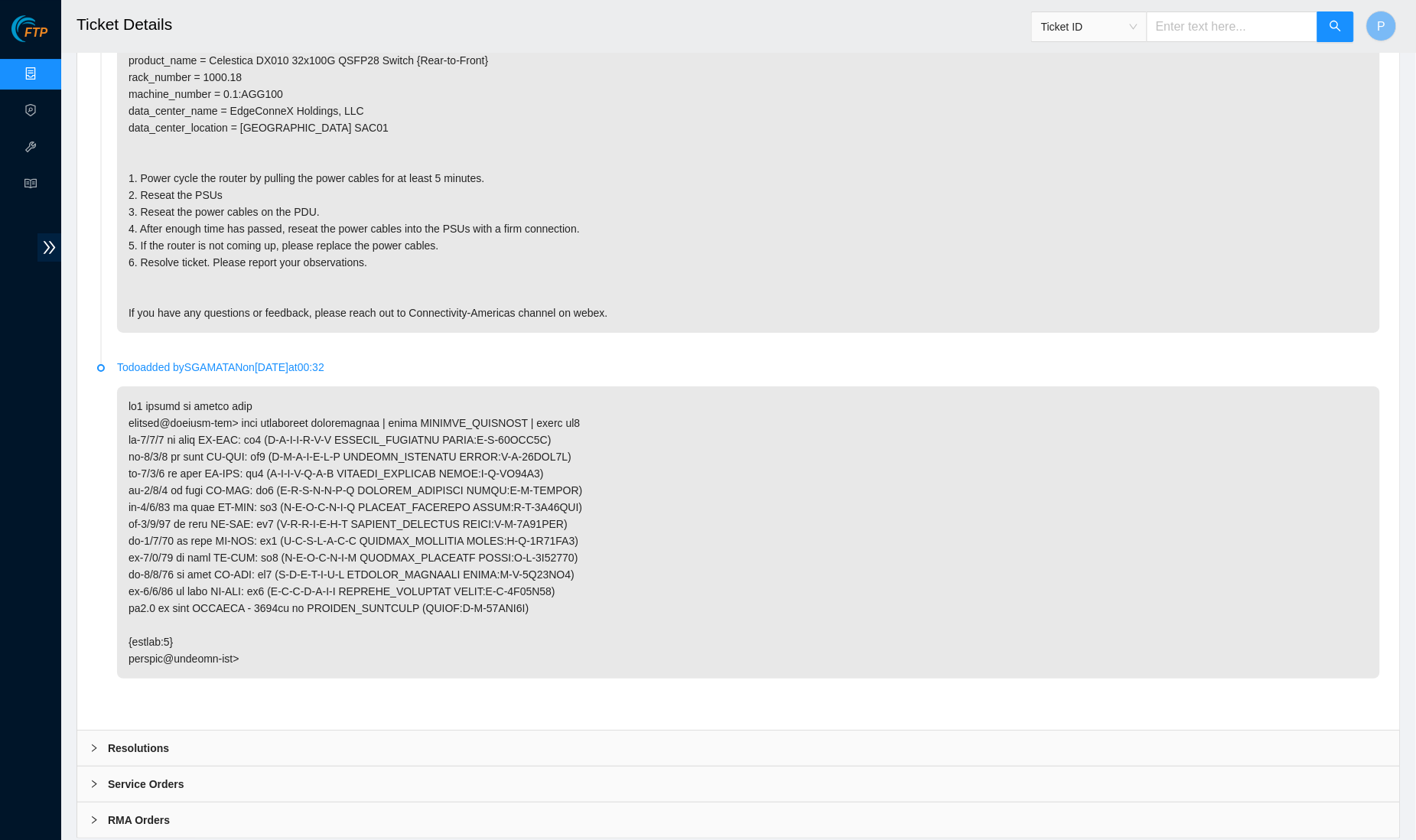
scroll to position [1628, 0]
click at [235, 731] on div "Resolutions" at bounding box center [739, 749] width 1322 height 35
click at [220, 767] on div "Service Orders" at bounding box center [739, 785] width 1322 height 35
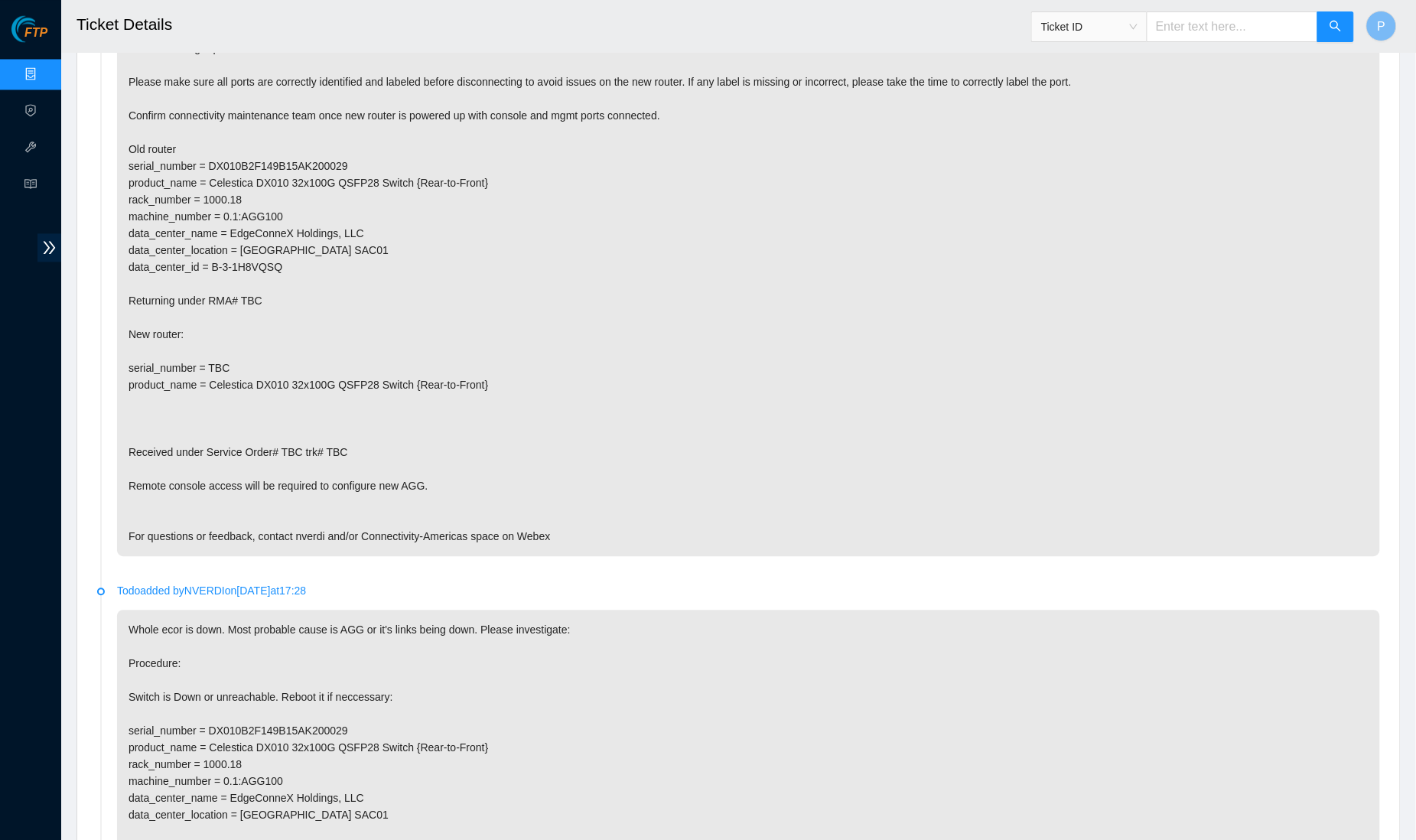
scroll to position [939, 0]
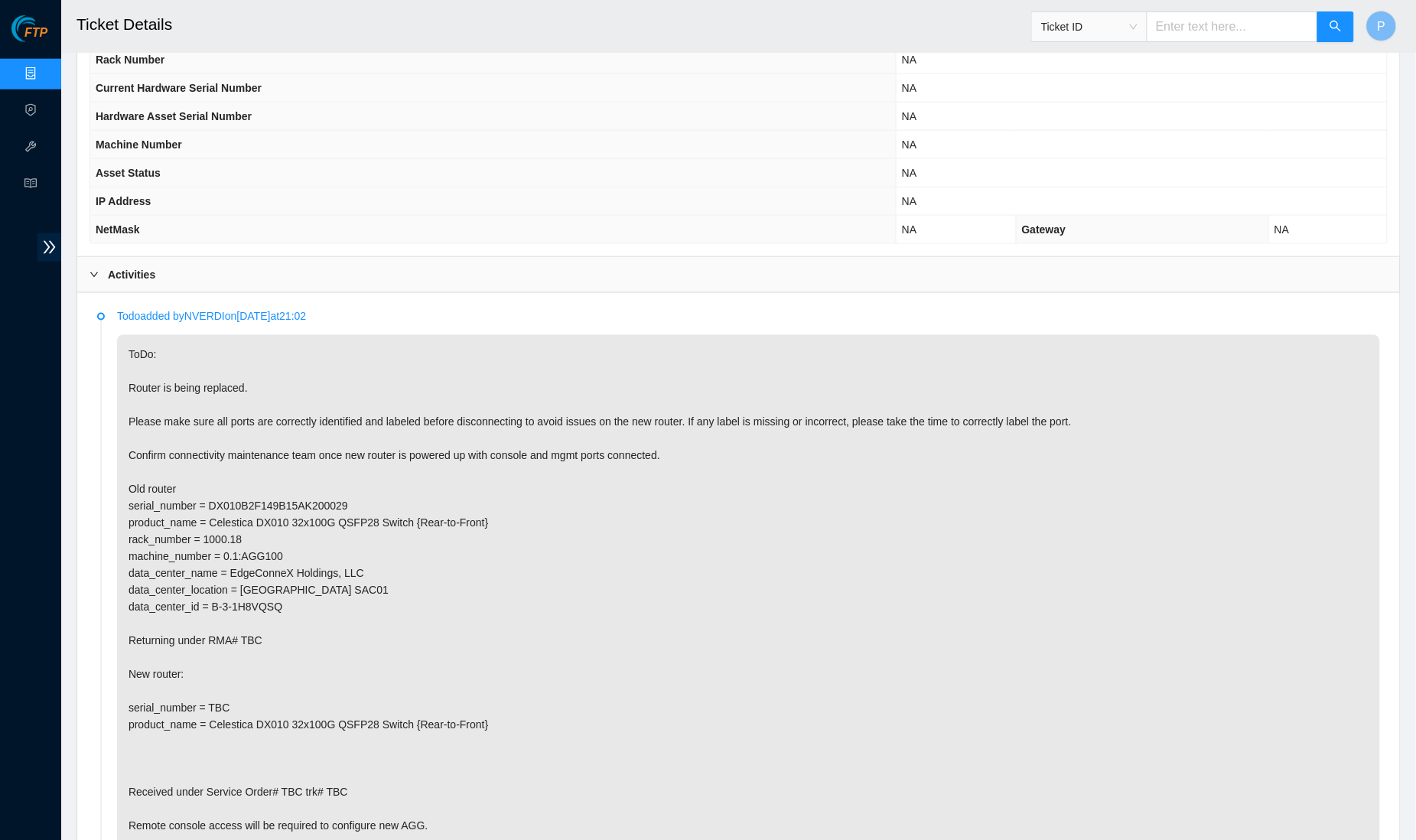
click at [266, 292] on div "Activities" at bounding box center [739, 275] width 1322 height 35
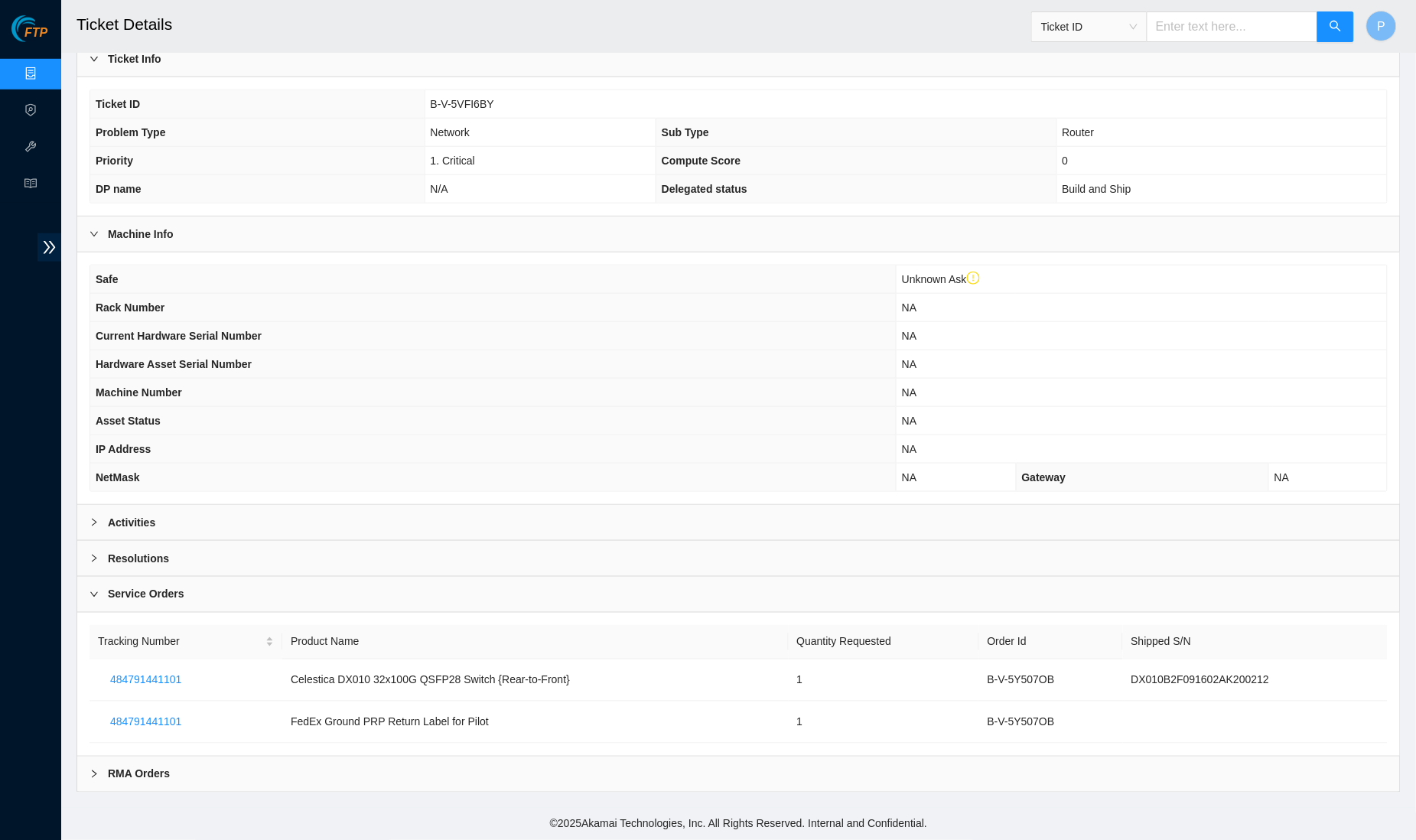
click at [220, 592] on div "Service Orders" at bounding box center [739, 595] width 1322 height 35
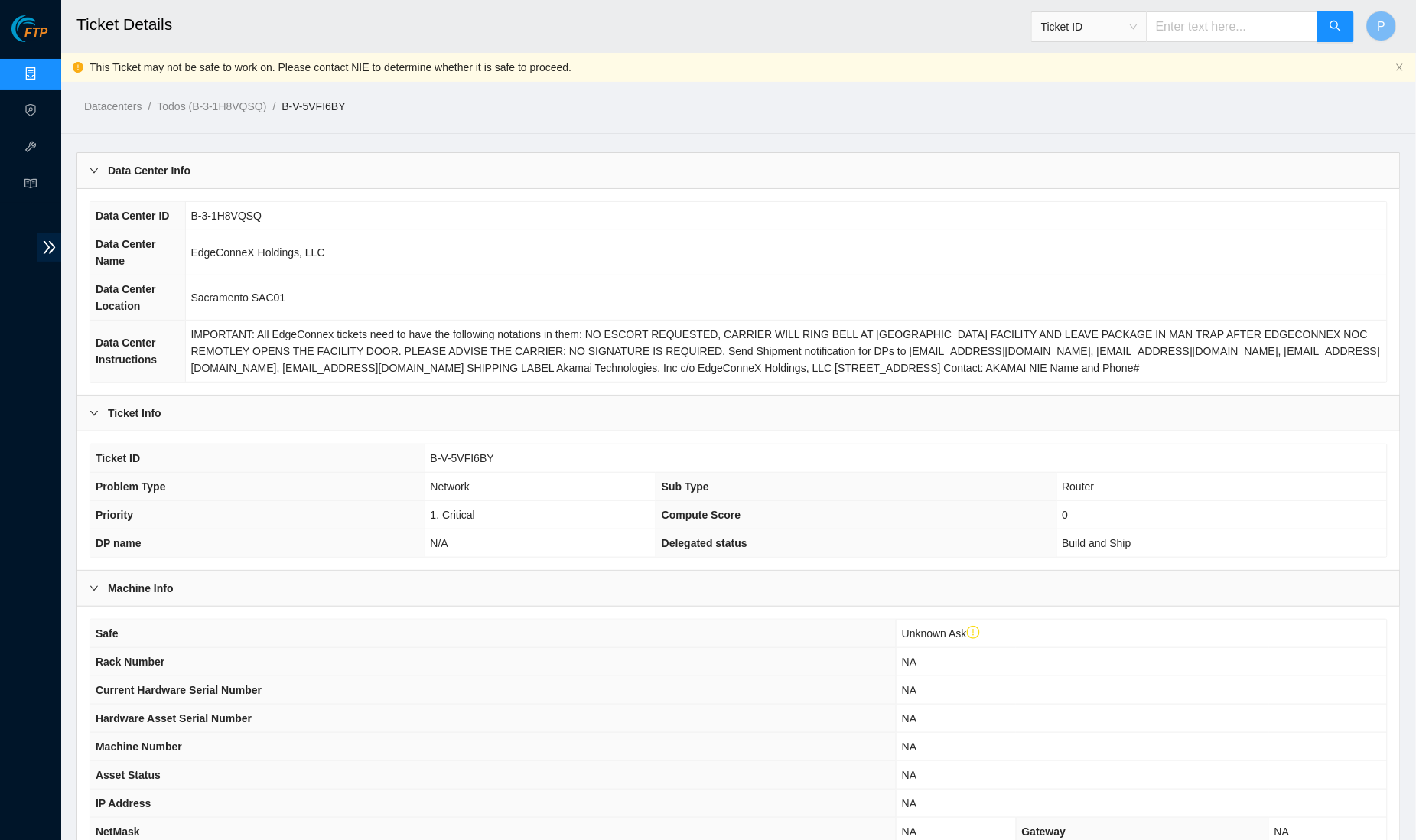
scroll to position [31, 0]
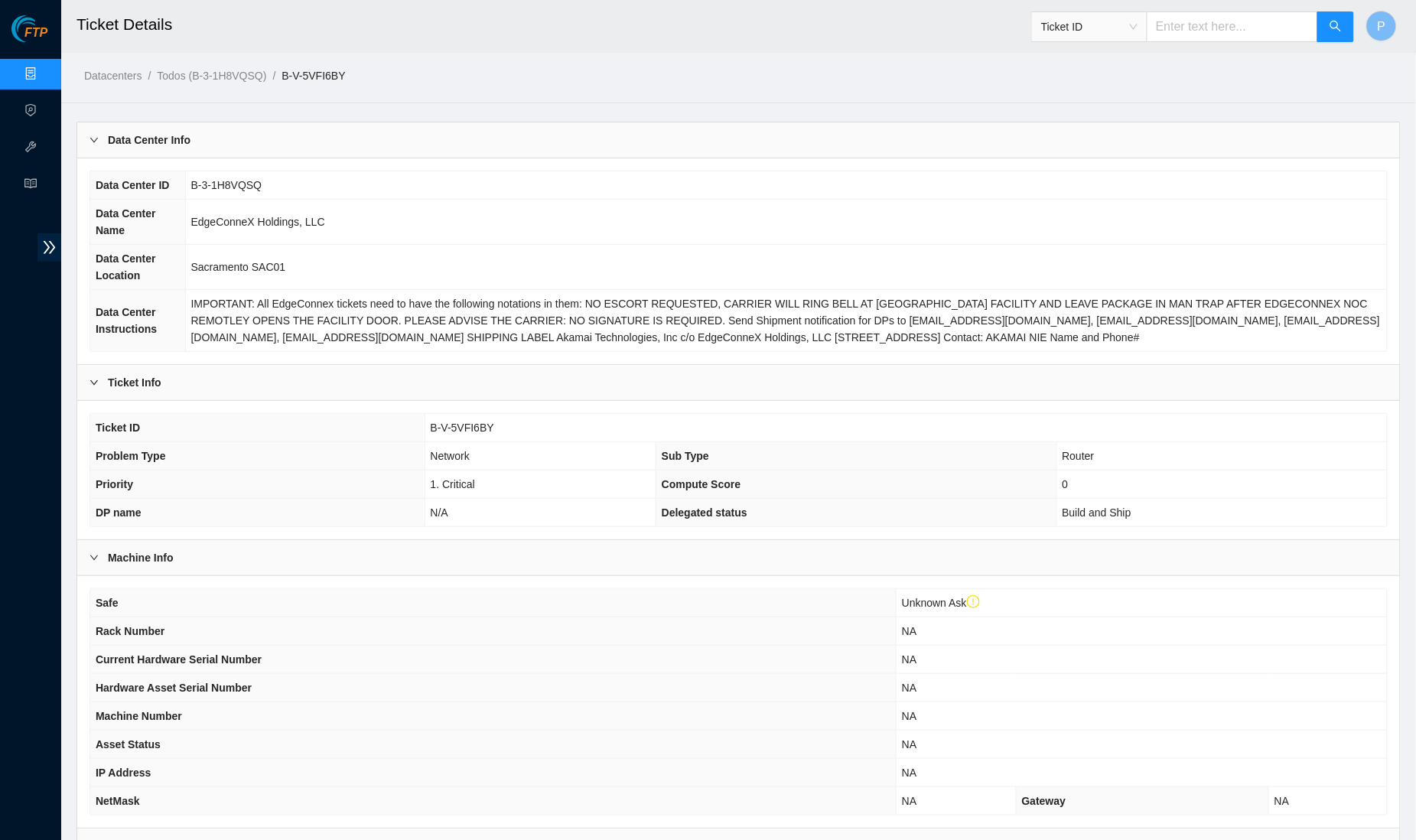
click at [13, 210] on div "FTP Data Centers Activity Logs Hardware Test (isok) Support" at bounding box center [30, 428] width 61 height 825
